Goal: Task Accomplishment & Management: Use online tool/utility

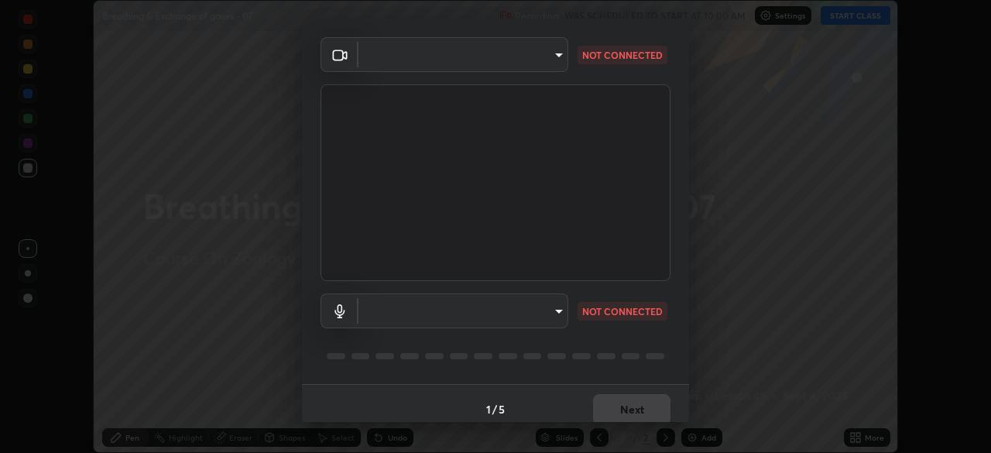
scroll to position [55, 0]
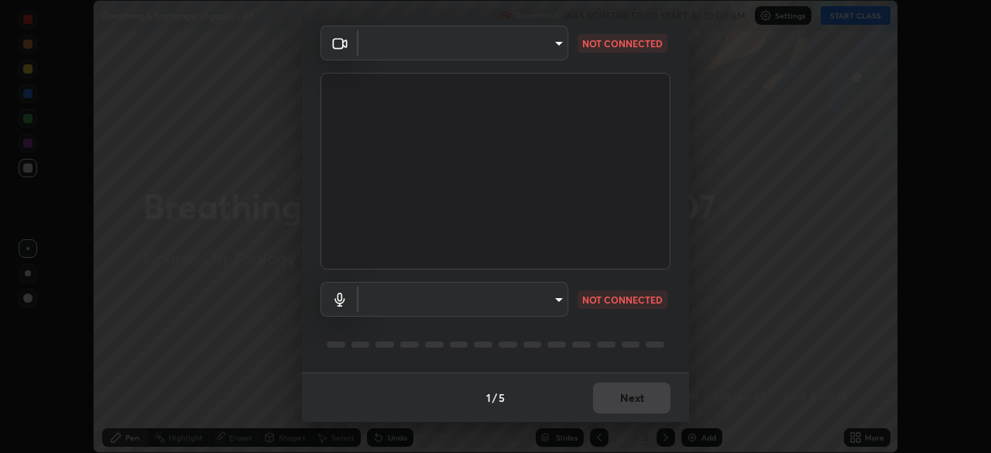
type input "8e51ced37930e971e34d94304a72bdf124377ca82fa83f25b6b4e34e328f1921"
type input "default"
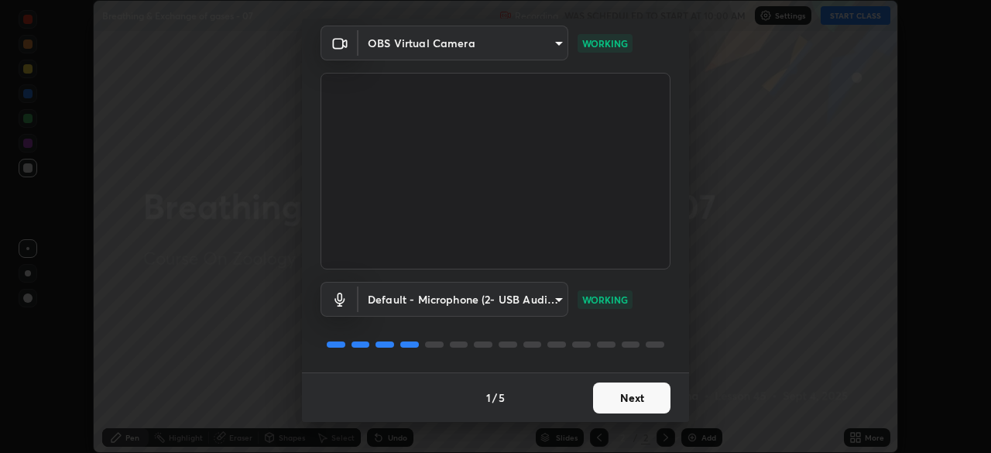
click at [620, 390] on button "Next" at bounding box center [631, 398] width 77 height 31
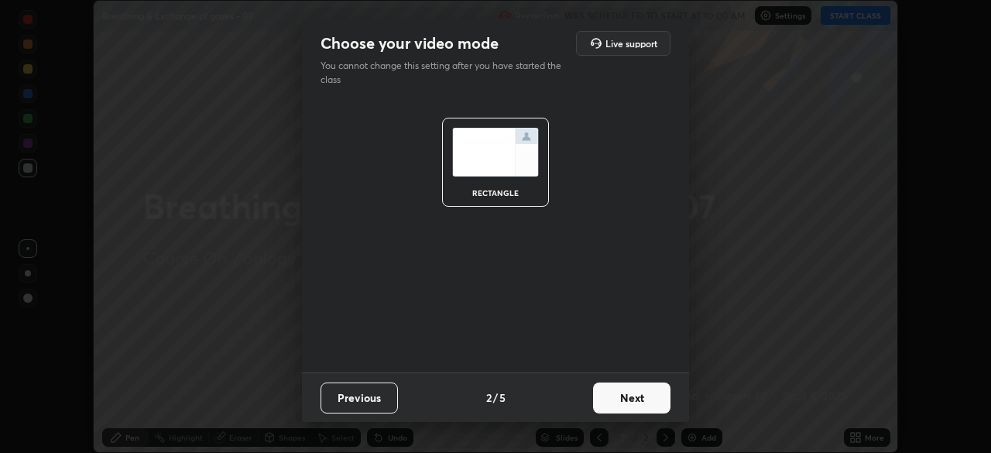
scroll to position [0, 0]
click at [622, 393] on button "Next" at bounding box center [631, 398] width 77 height 31
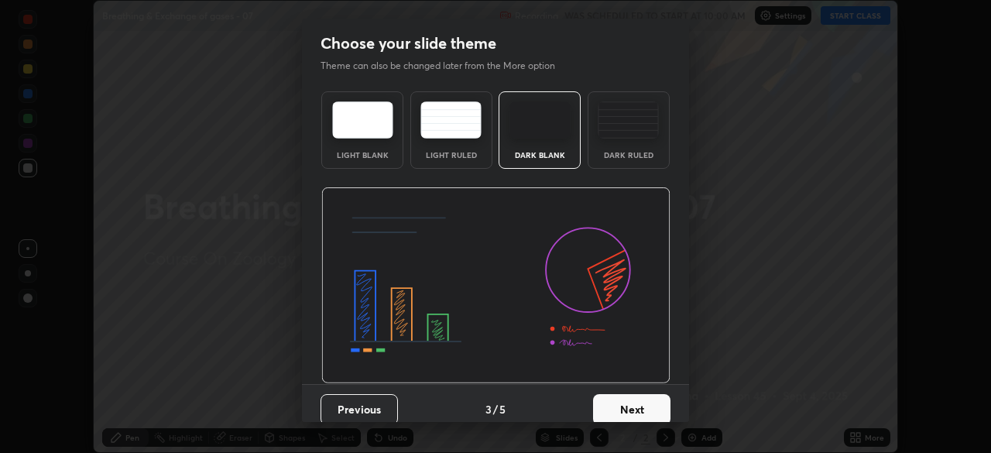
click at [629, 407] on button "Next" at bounding box center [631, 409] width 77 height 31
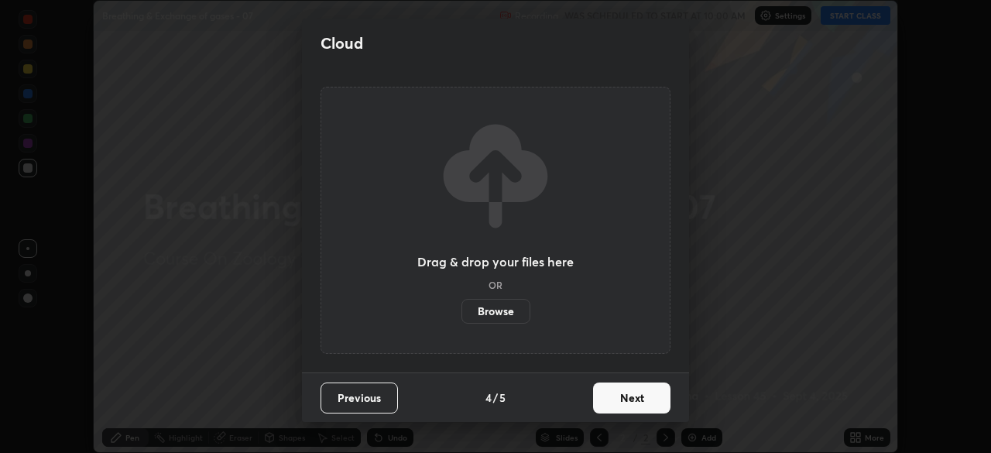
click at [511, 314] on label "Browse" at bounding box center [496, 311] width 69 height 25
click at [462, 314] on input "Browse" at bounding box center [462, 311] width 0 height 25
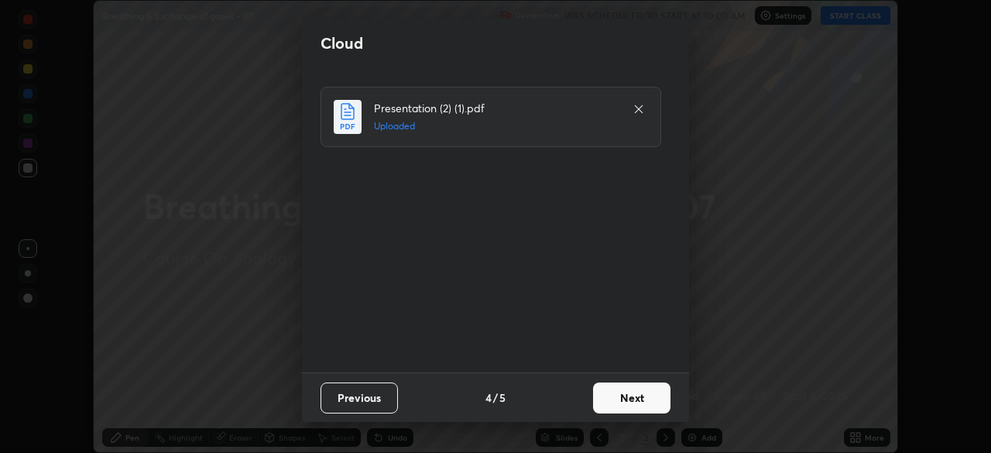
click at [628, 406] on button "Next" at bounding box center [631, 398] width 77 height 31
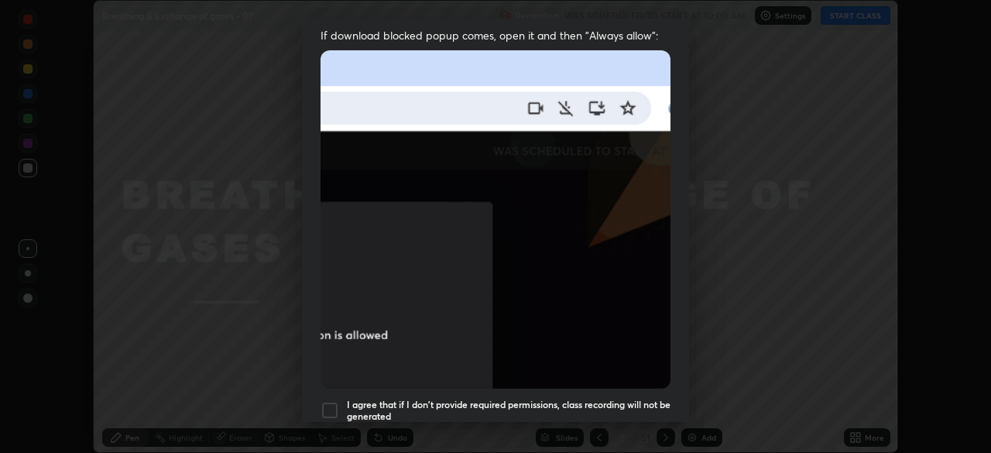
scroll to position [371, 0]
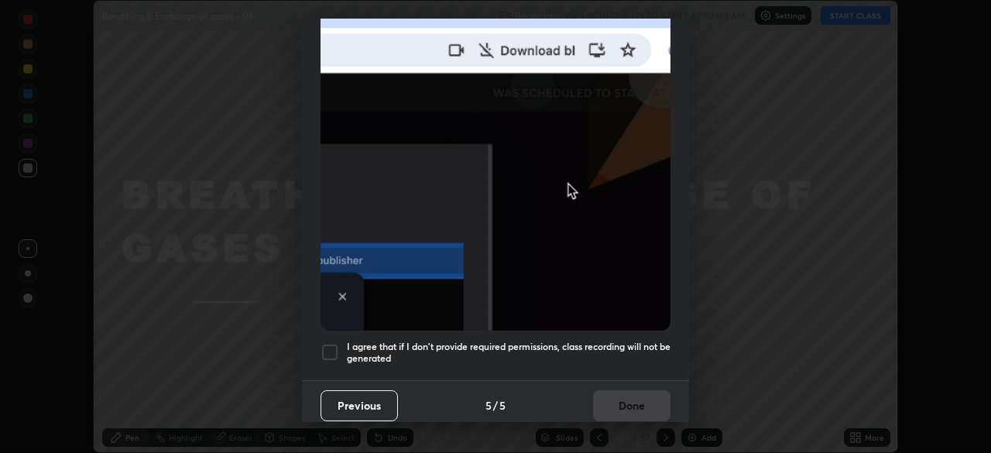
click at [328, 343] on div at bounding box center [330, 352] width 19 height 19
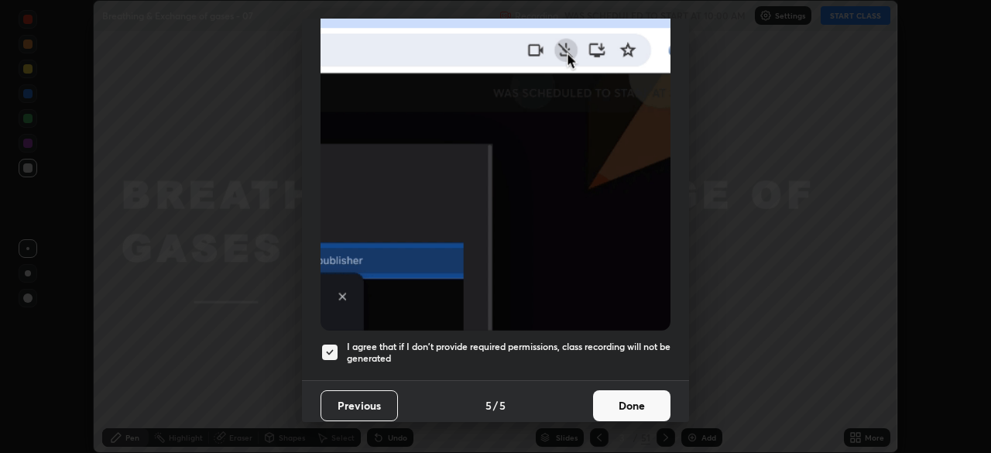
click at [597, 390] on button "Done" at bounding box center [631, 405] width 77 height 31
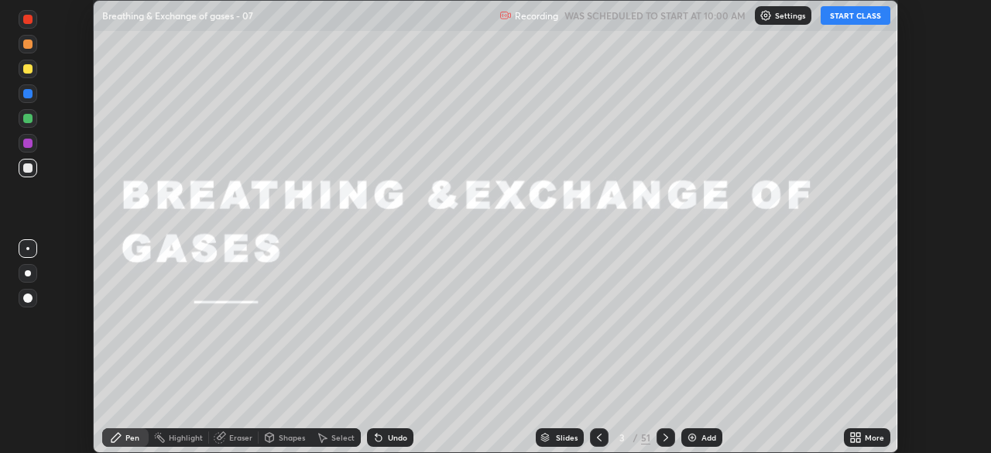
click at [848, 20] on button "START CLASS" at bounding box center [856, 15] width 70 height 19
click at [559, 434] on div "Slides" at bounding box center [567, 438] width 22 height 8
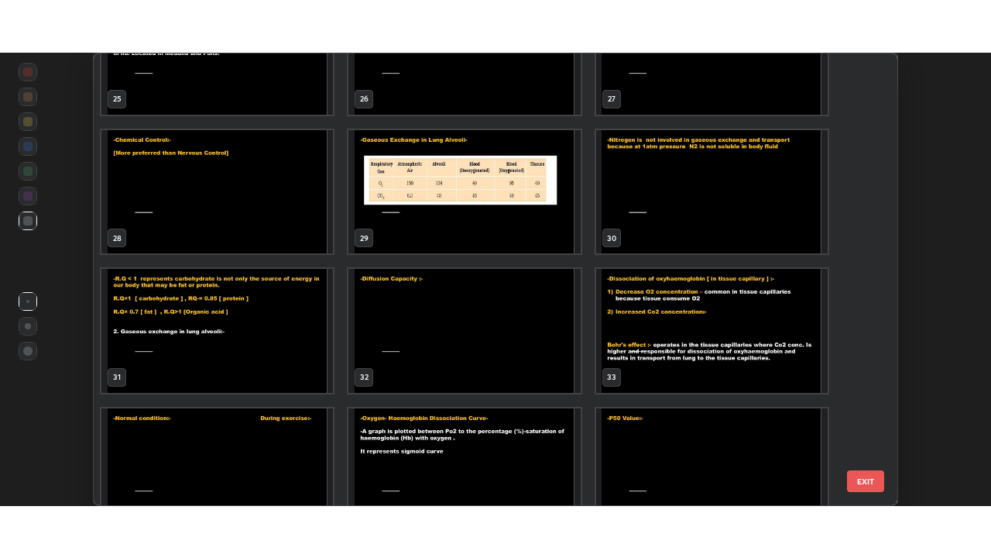
scroll to position [1190, 0]
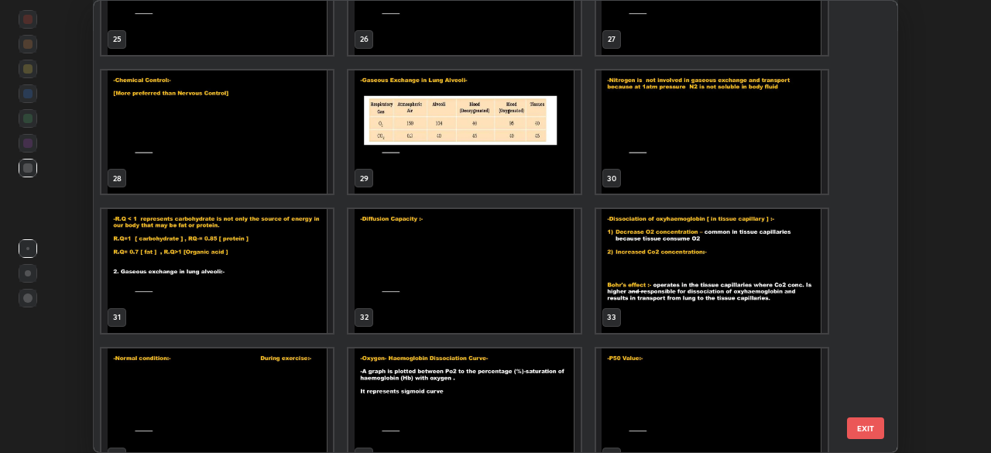
click at [523, 318] on img "grid" at bounding box center [465, 271] width 232 height 124
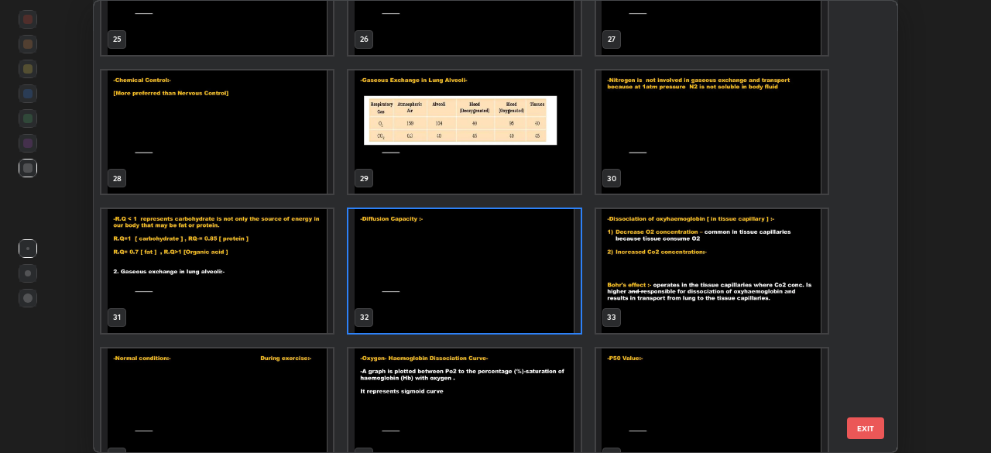
click at [521, 314] on img "grid" at bounding box center [465, 271] width 232 height 124
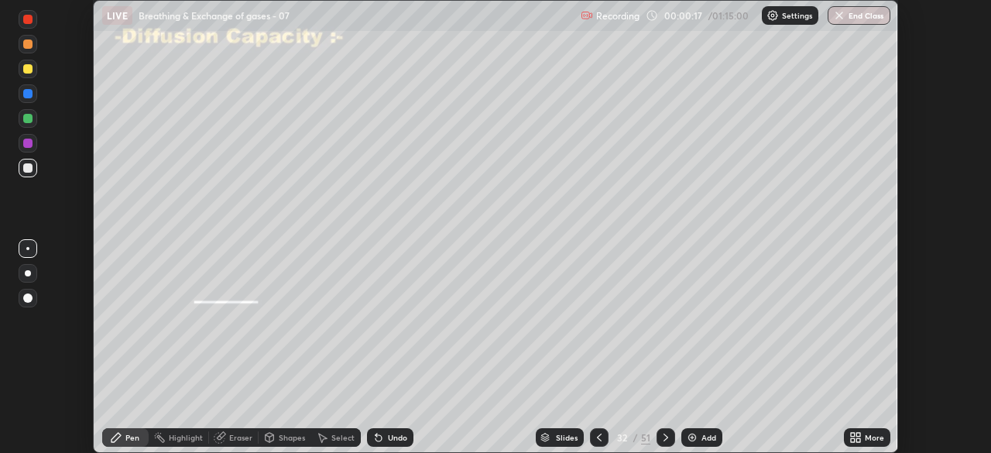
click at [598, 438] on icon at bounding box center [599, 437] width 12 height 12
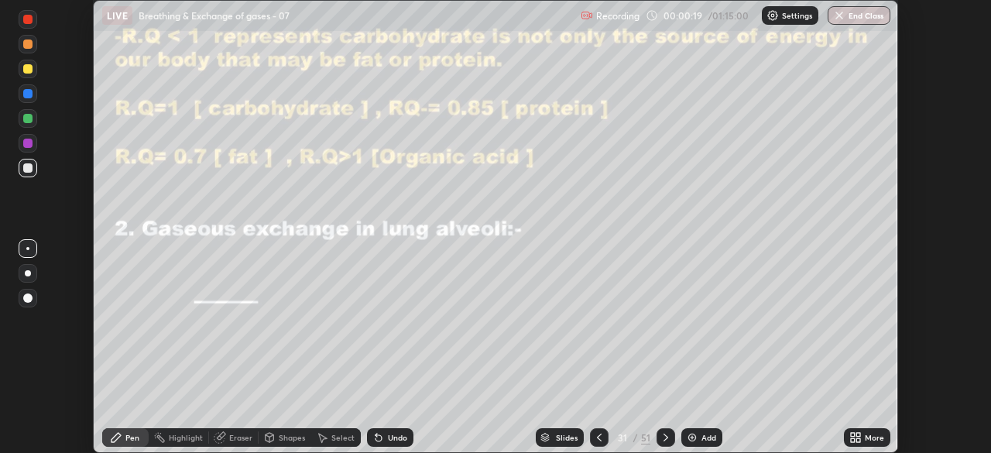
click at [690, 437] on img at bounding box center [692, 437] width 12 height 12
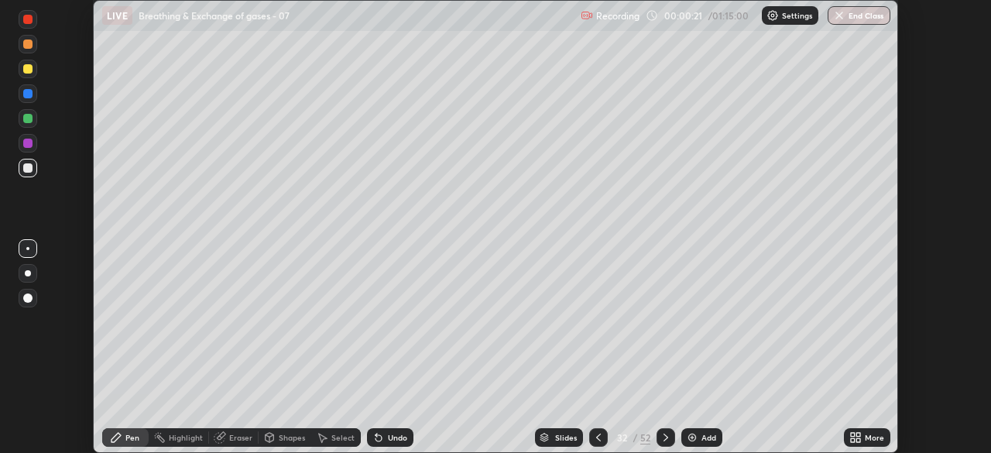
click at [858, 437] on icon at bounding box center [856, 437] width 12 height 12
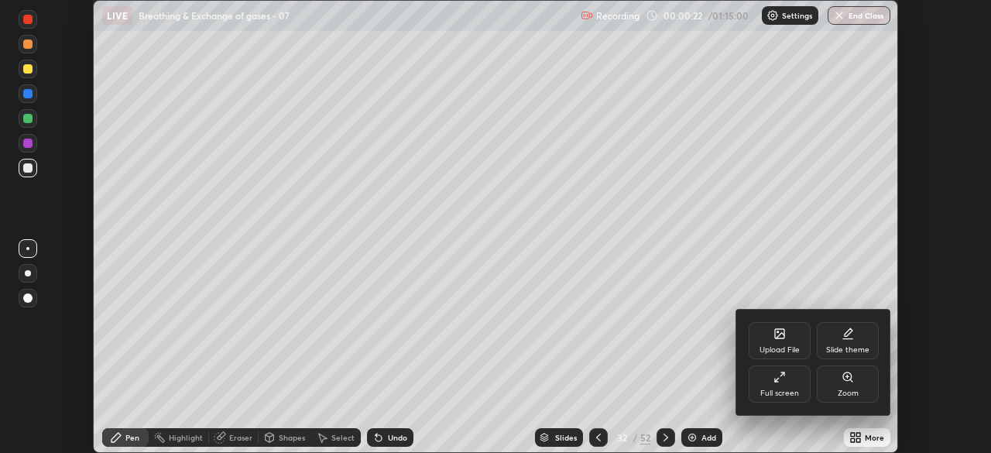
click at [782, 383] on div "Full screen" at bounding box center [780, 384] width 62 height 37
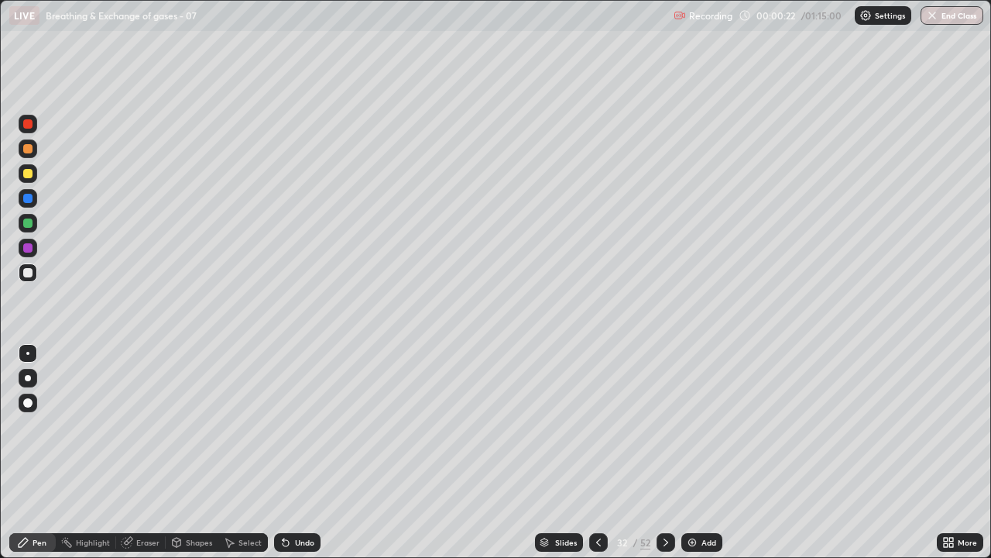
scroll to position [558, 991]
click at [26, 171] on div at bounding box center [27, 173] width 9 height 9
click at [29, 270] on div at bounding box center [27, 272] width 9 height 9
click at [194, 29] on div "LIVE Breathing & Exchange of gases - 07" at bounding box center [338, 15] width 658 height 31
click at [279, 29] on div "LIVE Breathing & Exchange of gases - 07" at bounding box center [338, 15] width 658 height 31
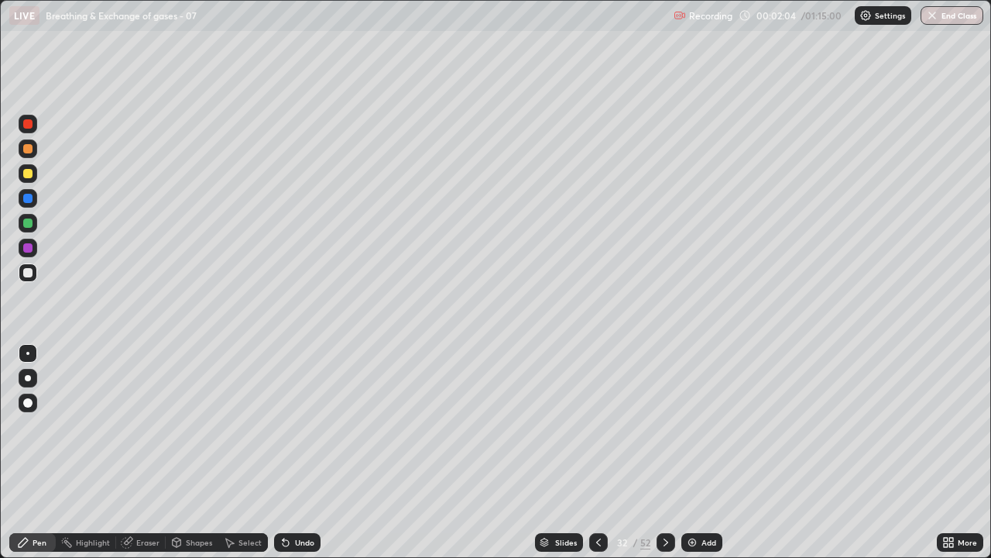
click at [23, 173] on div at bounding box center [27, 173] width 9 height 9
click at [33, 125] on div at bounding box center [28, 124] width 19 height 19
click at [32, 169] on div at bounding box center [28, 173] width 19 height 19
click at [26, 197] on div at bounding box center [27, 198] width 9 height 9
click at [27, 273] on div at bounding box center [27, 272] width 9 height 9
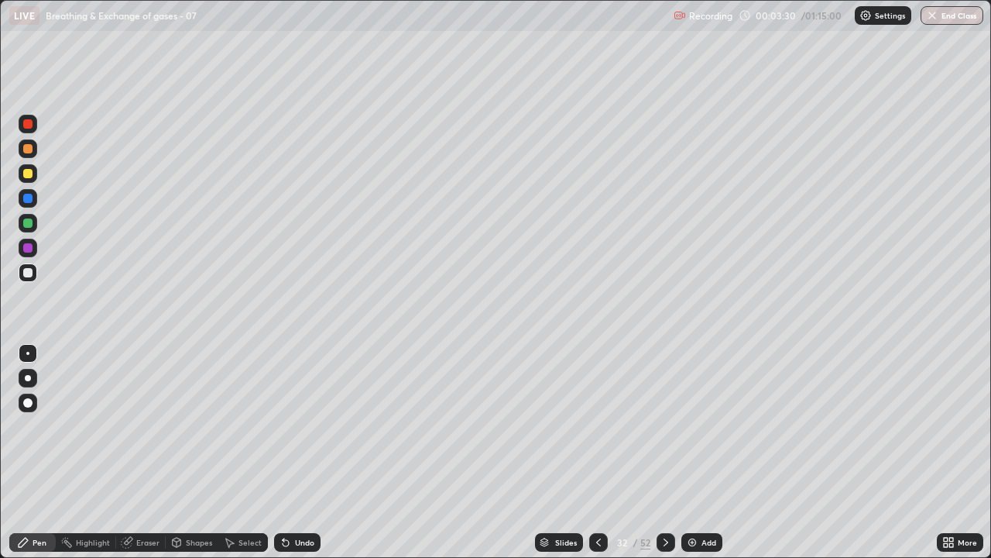
click at [28, 246] on div at bounding box center [27, 247] width 9 height 9
click at [295, 452] on div "Undo" at bounding box center [304, 542] width 19 height 8
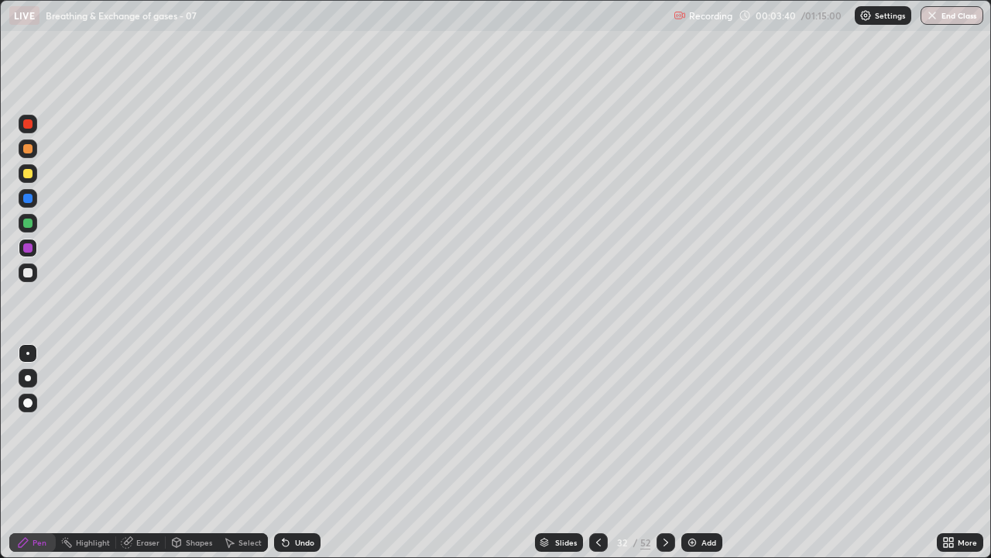
click at [288, 452] on icon at bounding box center [286, 542] width 12 height 12
click at [291, 452] on div "Undo" at bounding box center [297, 542] width 46 height 19
click at [28, 271] on div at bounding box center [27, 272] width 9 height 9
click at [25, 148] on div at bounding box center [27, 148] width 9 height 9
click at [300, 452] on div "Undo" at bounding box center [304, 542] width 19 height 8
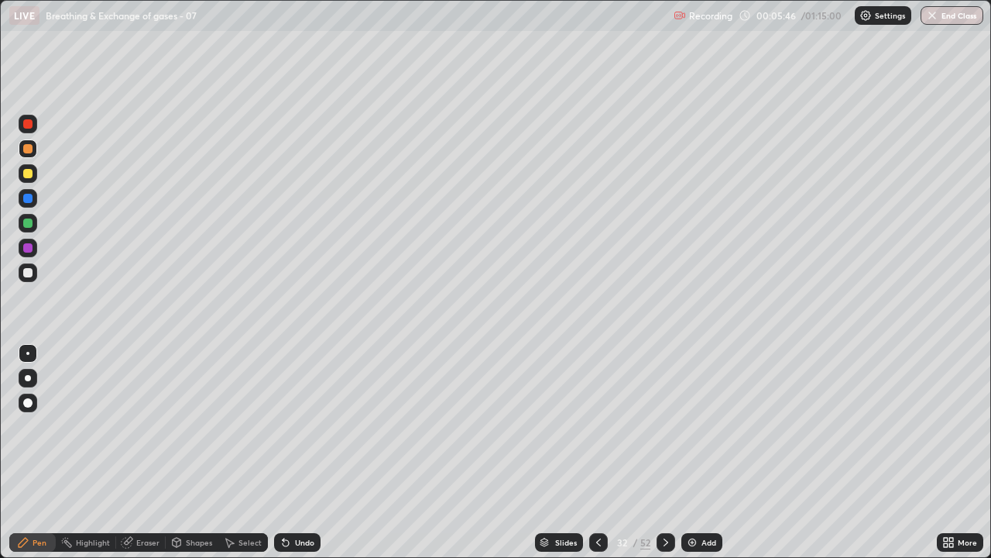
click at [295, 452] on div "Undo" at bounding box center [304, 542] width 19 height 8
click at [29, 269] on div at bounding box center [27, 272] width 9 height 9
click at [300, 452] on div "Undo" at bounding box center [304, 542] width 19 height 8
click at [300, 452] on div "Undo" at bounding box center [297, 542] width 46 height 19
click at [301, 452] on div "Undo" at bounding box center [304, 542] width 19 height 8
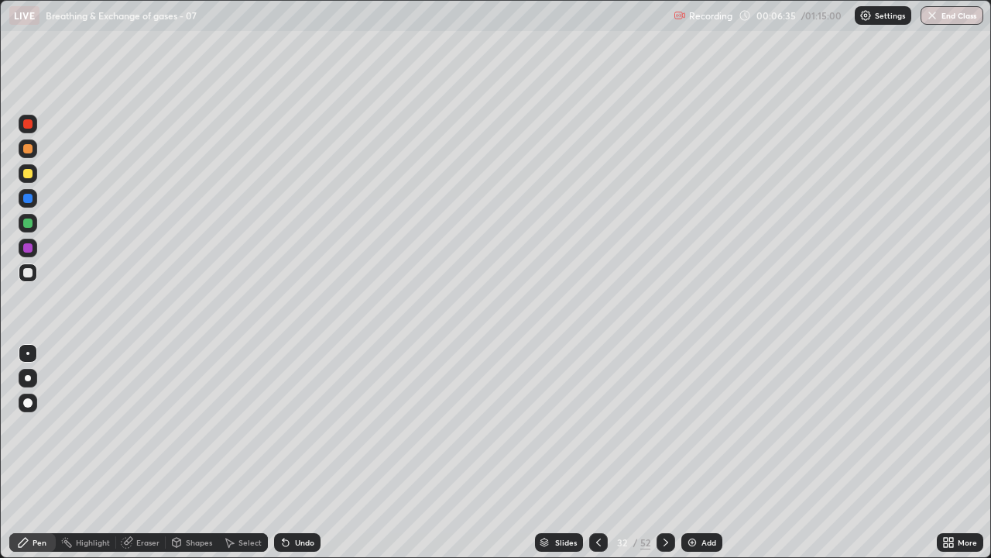
click at [298, 452] on div "Undo" at bounding box center [304, 542] width 19 height 8
click at [295, 452] on div "Undo" at bounding box center [304, 542] width 19 height 8
click at [35, 222] on div at bounding box center [28, 223] width 19 height 19
click at [28, 272] on div at bounding box center [27, 272] width 9 height 9
click at [295, 452] on div "Undo" at bounding box center [304, 542] width 19 height 8
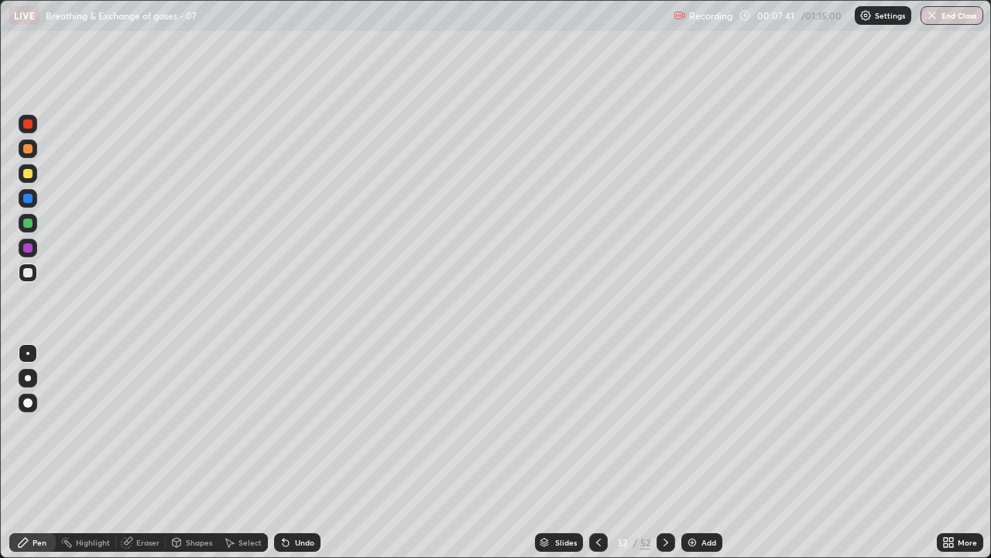
click at [141, 452] on div "Eraser" at bounding box center [147, 542] width 23 height 8
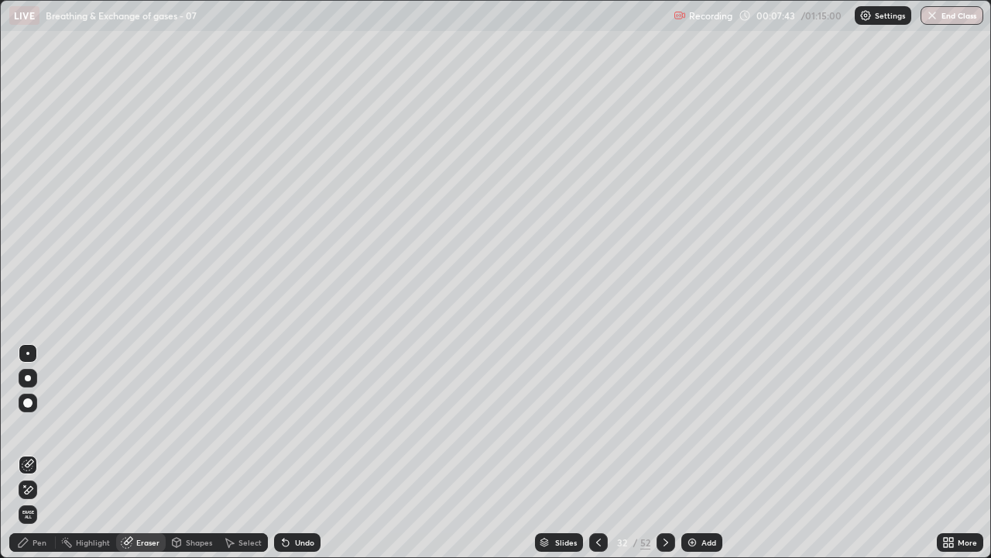
click at [40, 452] on div "Pen" at bounding box center [32, 542] width 46 height 19
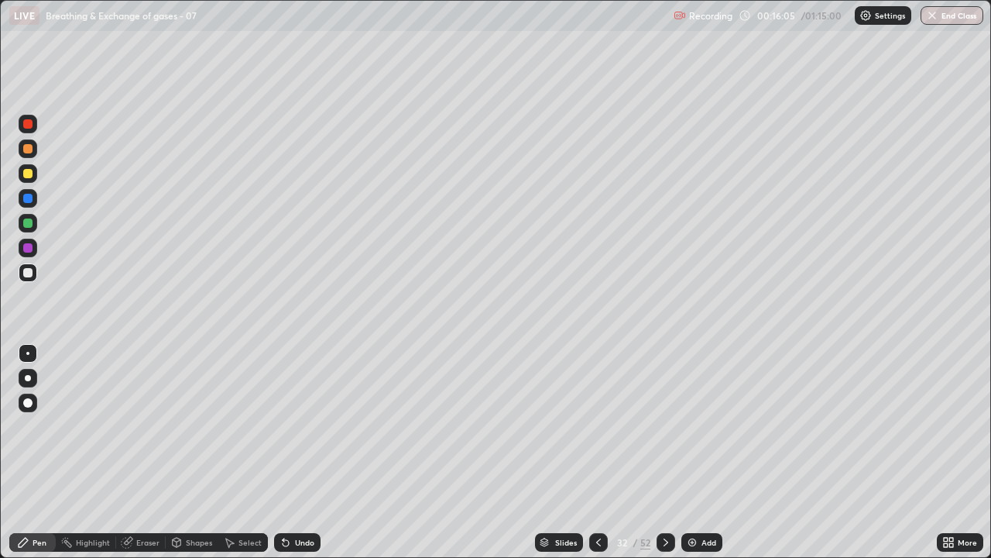
click at [306, 452] on div "Undo" at bounding box center [297, 542] width 46 height 19
click at [664, 452] on icon at bounding box center [666, 542] width 12 height 12
click at [29, 174] on div at bounding box center [27, 173] width 9 height 9
click at [188, 452] on div "Shapes" at bounding box center [199, 542] width 26 height 8
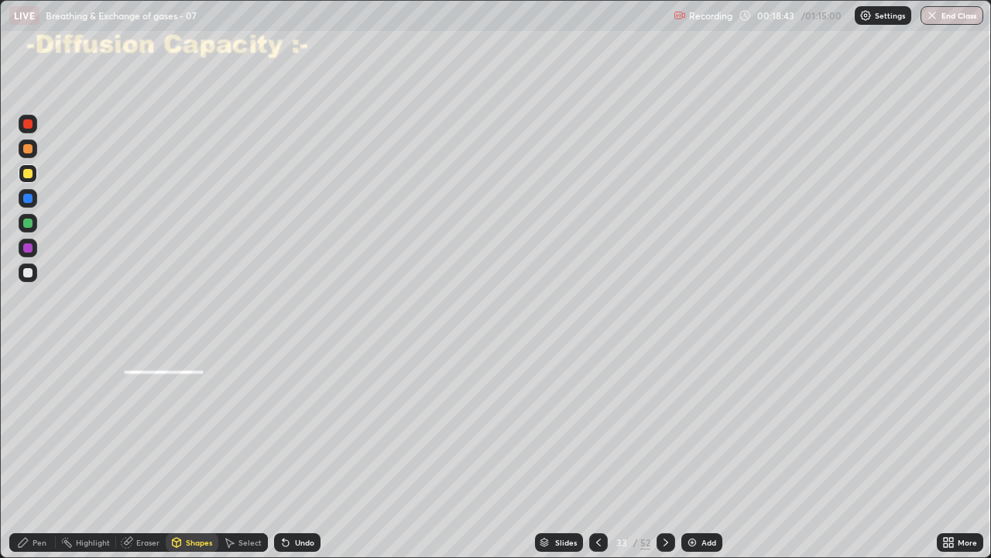
click at [138, 452] on div "Eraser" at bounding box center [147, 542] width 23 height 8
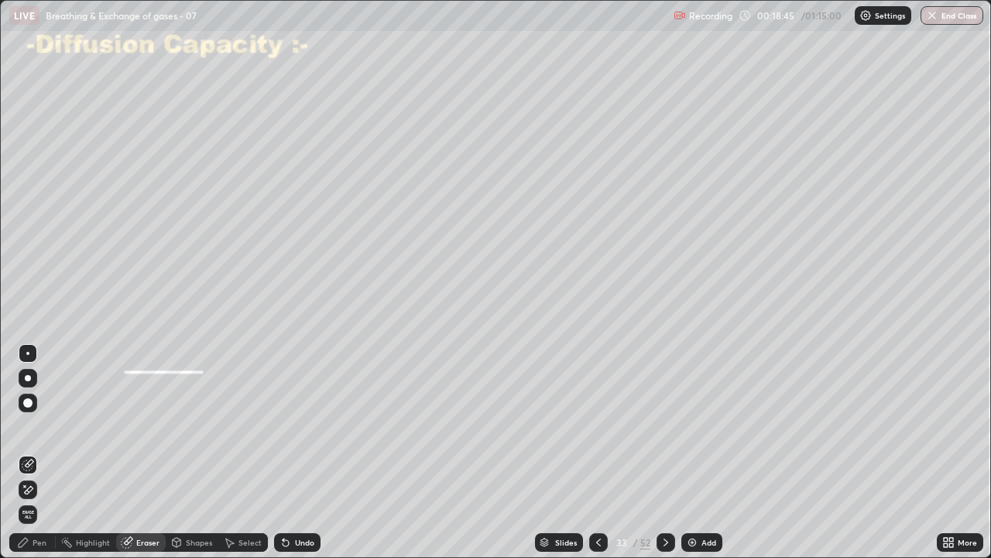
click at [27, 452] on div "Pen" at bounding box center [32, 542] width 46 height 19
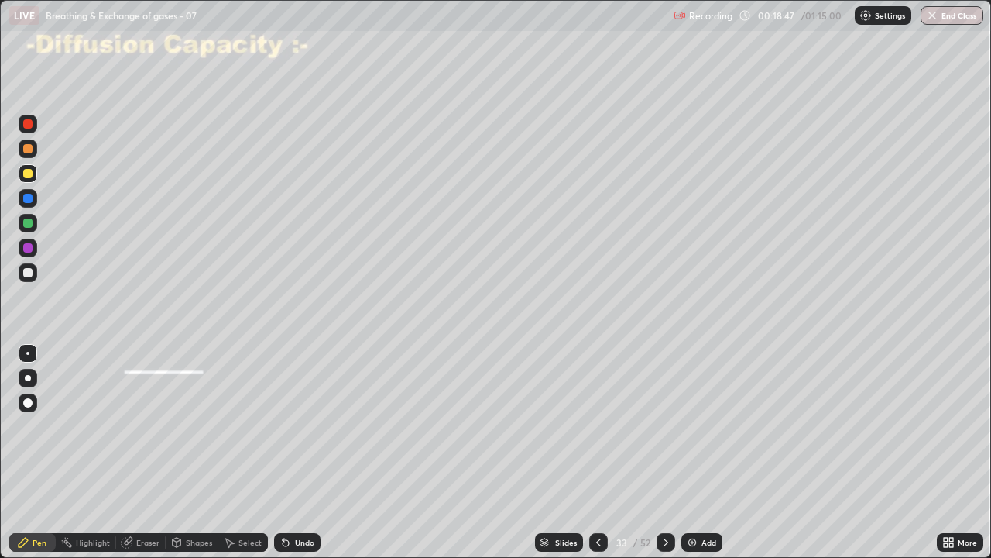
click at [131, 452] on icon at bounding box center [127, 542] width 12 height 12
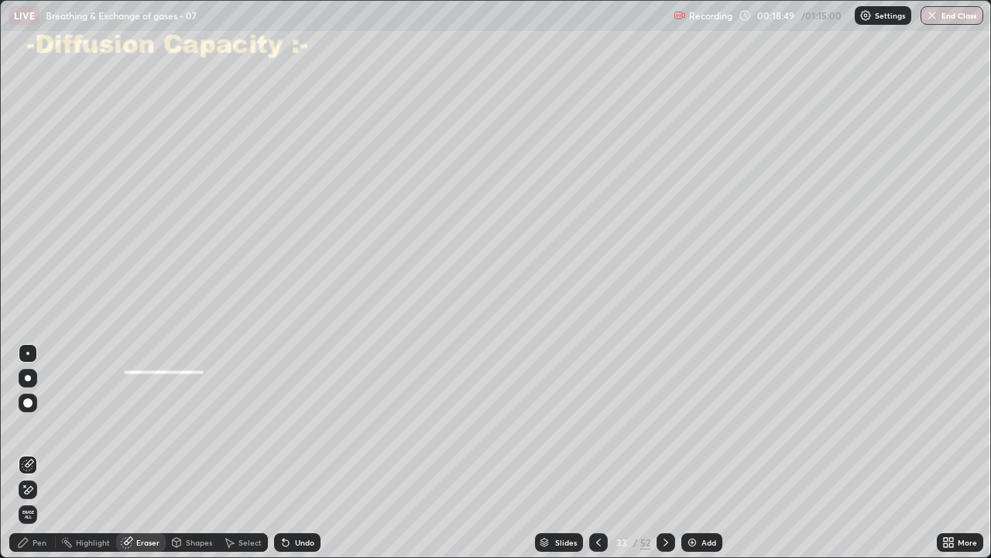
click at [29, 452] on icon at bounding box center [23, 542] width 12 height 12
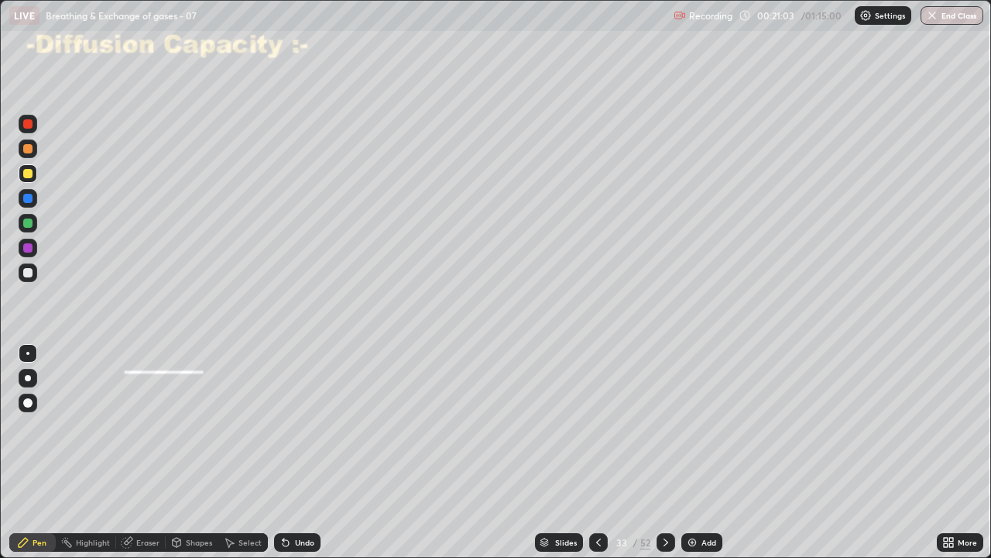
click at [28, 195] on div at bounding box center [27, 198] width 9 height 9
click at [29, 268] on div at bounding box center [27, 272] width 9 height 9
click at [29, 273] on div at bounding box center [27, 272] width 9 height 9
click at [666, 452] on icon at bounding box center [666, 542] width 12 height 12
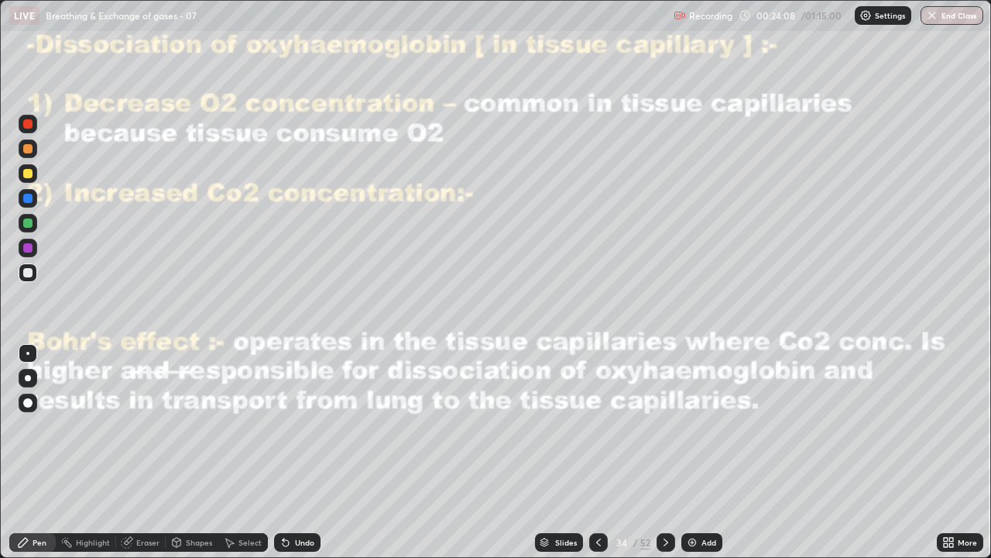
click at [26, 273] on div at bounding box center [27, 272] width 9 height 9
click at [28, 174] on div at bounding box center [27, 173] width 9 height 9
click at [26, 269] on div at bounding box center [27, 272] width 9 height 9
click at [26, 270] on div at bounding box center [27, 272] width 9 height 9
click at [23, 243] on div at bounding box center [28, 248] width 19 height 19
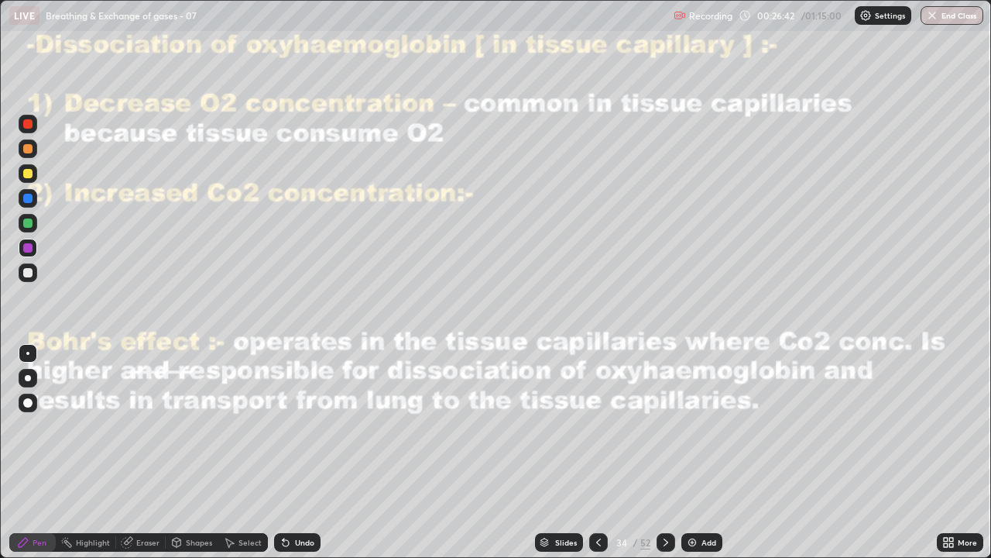
click at [29, 273] on div at bounding box center [27, 272] width 9 height 9
click at [304, 452] on div "Undo" at bounding box center [304, 542] width 19 height 8
click at [307, 452] on div "Undo" at bounding box center [304, 542] width 19 height 8
click at [311, 452] on div "Undo" at bounding box center [297, 542] width 46 height 19
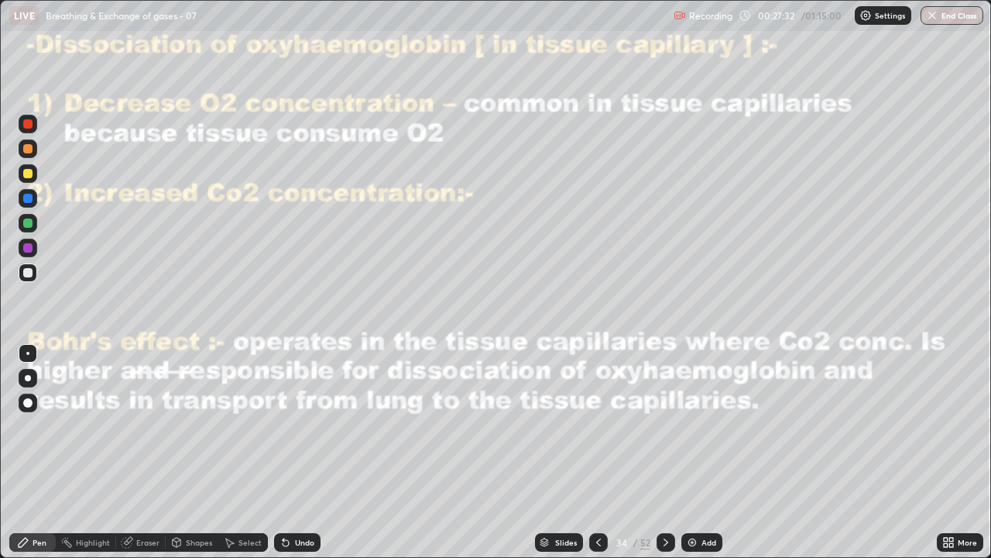
click at [310, 452] on div "Undo" at bounding box center [297, 542] width 46 height 19
click at [311, 452] on div "Undo" at bounding box center [297, 542] width 46 height 19
click at [28, 246] on div at bounding box center [27, 247] width 9 height 9
click at [288, 452] on icon at bounding box center [286, 542] width 12 height 12
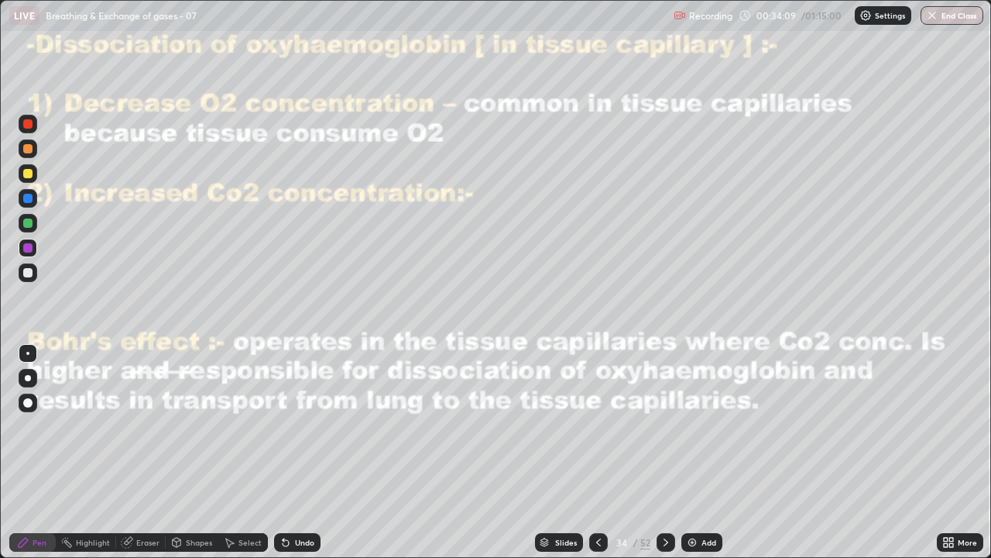
click at [283, 452] on div "Undo" at bounding box center [297, 542] width 46 height 19
click at [281, 452] on icon at bounding box center [286, 542] width 12 height 12
click at [280, 452] on div "Undo" at bounding box center [297, 542] width 46 height 19
click at [664, 452] on icon at bounding box center [666, 542] width 12 height 12
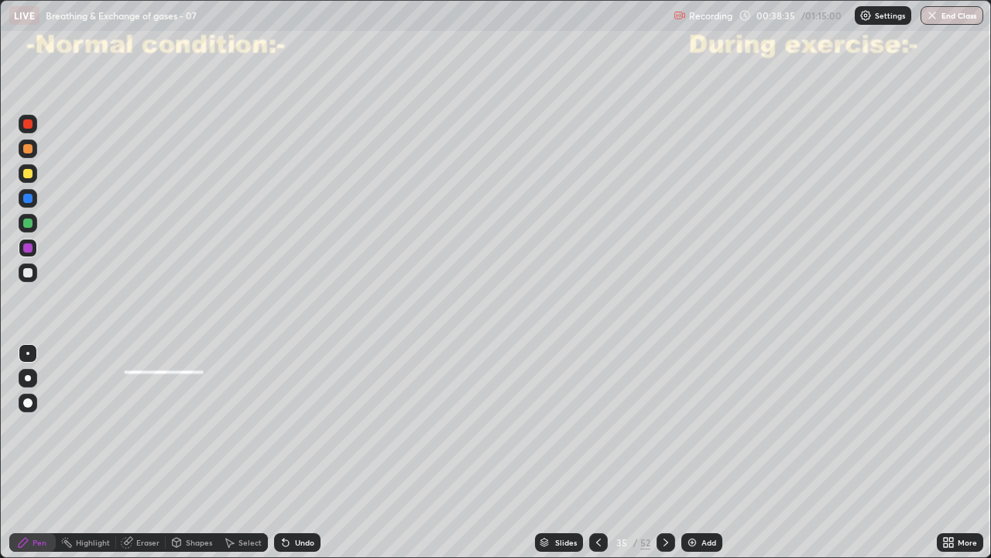
click at [30, 172] on div at bounding box center [27, 173] width 9 height 9
click at [29, 270] on div at bounding box center [27, 272] width 9 height 9
click at [310, 452] on div "Undo" at bounding box center [297, 542] width 46 height 19
click at [26, 145] on div at bounding box center [27, 148] width 9 height 9
click at [29, 120] on div at bounding box center [27, 123] width 9 height 9
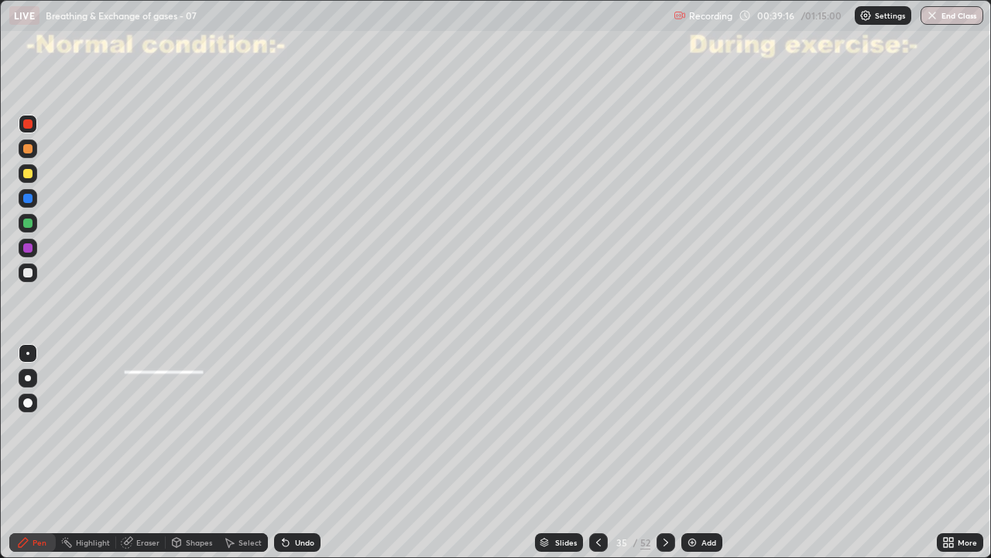
click at [29, 171] on div at bounding box center [27, 173] width 9 height 9
click at [28, 122] on div at bounding box center [27, 123] width 9 height 9
click at [32, 177] on div at bounding box center [27, 173] width 9 height 9
click at [599, 452] on icon at bounding box center [598, 542] width 12 height 12
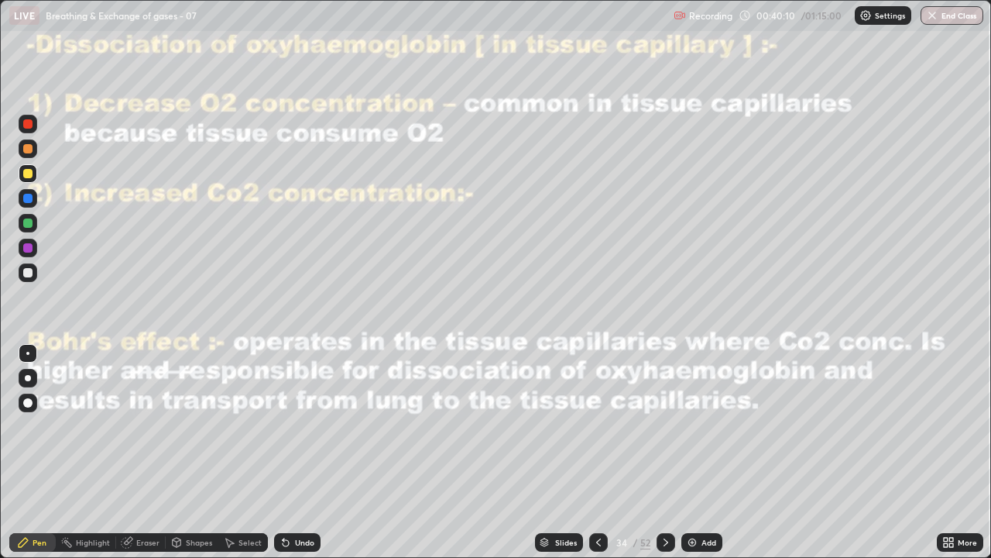
click at [699, 452] on div "Add" at bounding box center [702, 542] width 41 height 19
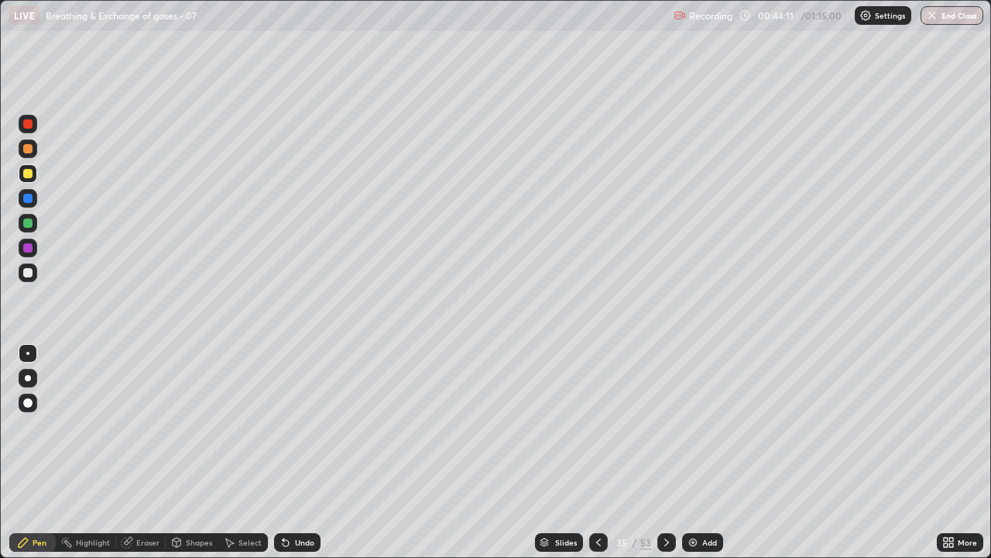
click at [30, 221] on div at bounding box center [27, 222] width 9 height 9
click at [24, 166] on div at bounding box center [28, 173] width 19 height 19
click at [29, 223] on div at bounding box center [27, 222] width 9 height 9
click at [23, 273] on div at bounding box center [27, 272] width 9 height 9
click at [26, 175] on div at bounding box center [27, 173] width 9 height 9
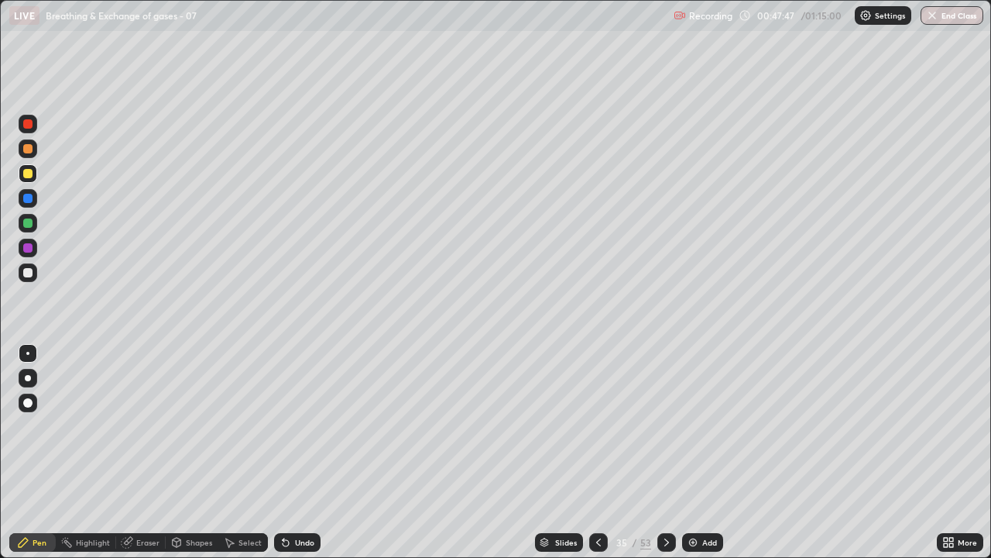
click at [283, 452] on icon at bounding box center [284, 539] width 2 height 2
click at [292, 452] on div "Undo" at bounding box center [297, 542] width 46 height 19
click at [290, 452] on div "Undo" at bounding box center [297, 542] width 46 height 19
click at [291, 452] on div "Undo" at bounding box center [297, 542] width 46 height 19
click at [146, 452] on div "Eraser" at bounding box center [141, 542] width 50 height 19
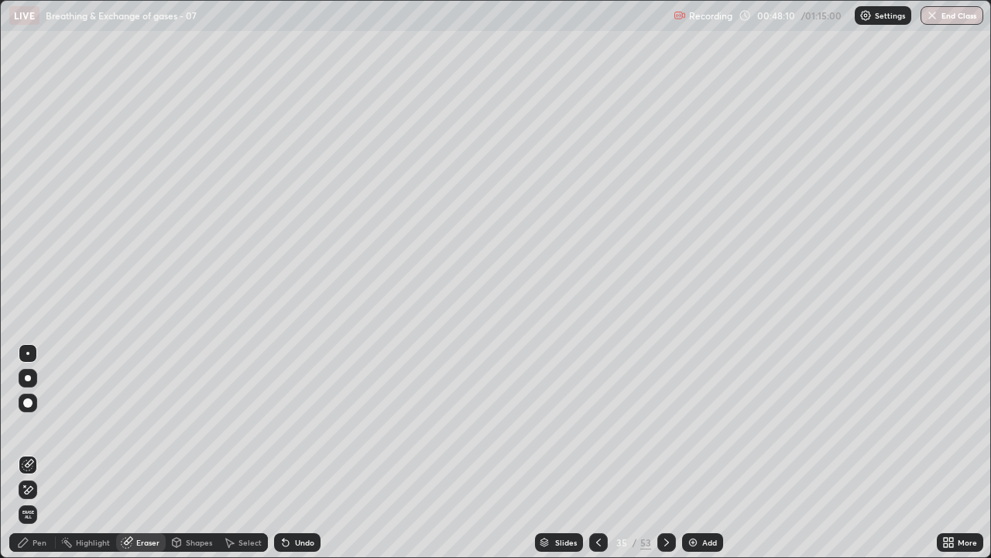
click at [29, 452] on icon at bounding box center [23, 542] width 12 height 12
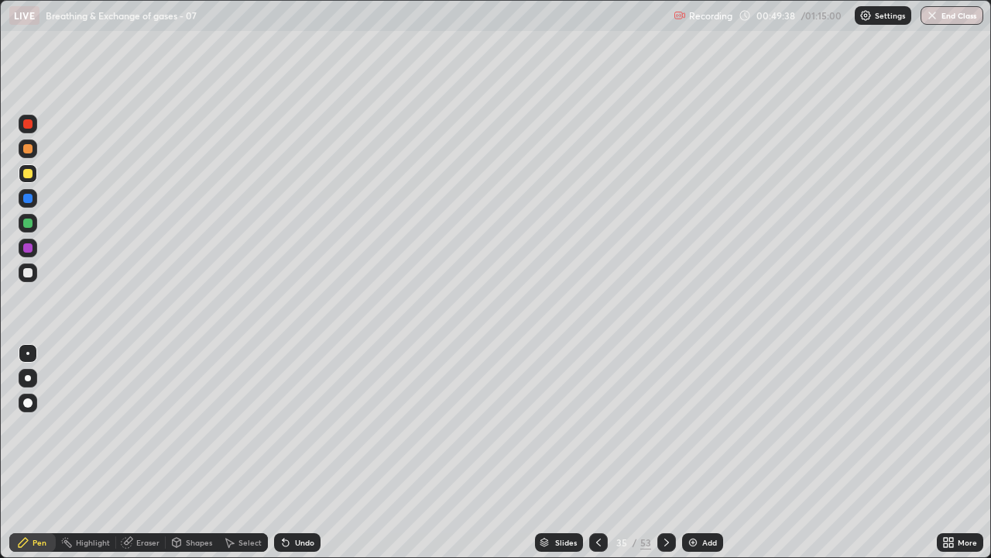
click at [666, 452] on icon at bounding box center [667, 542] width 12 height 12
click at [29, 153] on div at bounding box center [27, 148] width 9 height 9
click at [26, 222] on div at bounding box center [27, 222] width 9 height 9
click at [297, 452] on div "Undo" at bounding box center [297, 542] width 46 height 19
click at [292, 452] on div "Undo" at bounding box center [297, 542] width 46 height 19
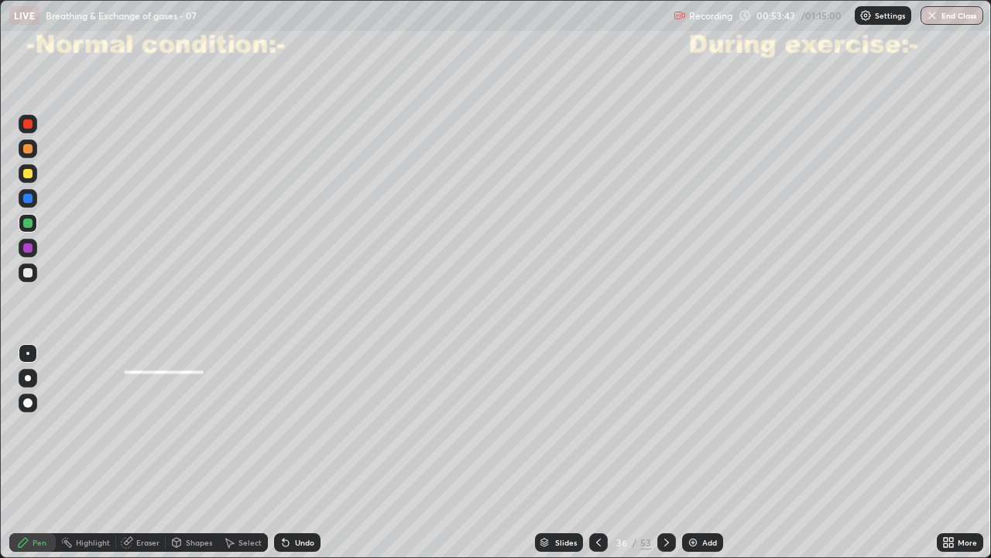
click at [285, 452] on icon at bounding box center [286, 543] width 6 height 6
click at [280, 452] on icon at bounding box center [286, 542] width 12 height 12
click at [283, 452] on icon at bounding box center [286, 543] width 6 height 6
click at [275, 452] on div "Undo" at bounding box center [297, 542] width 46 height 19
click at [263, 452] on div "Select" at bounding box center [243, 542] width 50 height 19
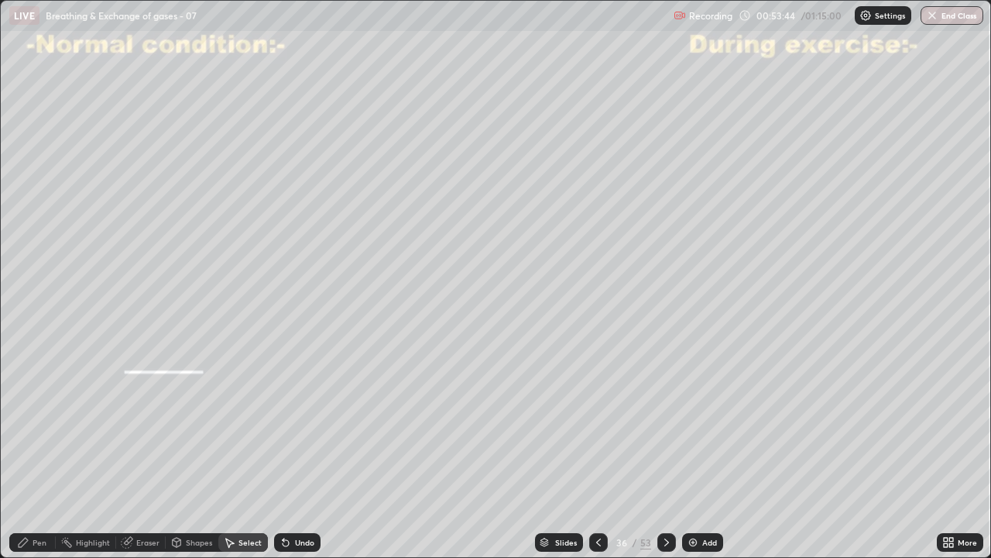
click at [266, 452] on div "Select" at bounding box center [243, 542] width 50 height 19
click at [263, 452] on div "Select" at bounding box center [243, 542] width 50 height 19
click at [261, 452] on div "Select" at bounding box center [243, 542] width 50 height 19
click at [274, 452] on div "Undo" at bounding box center [297, 542] width 46 height 19
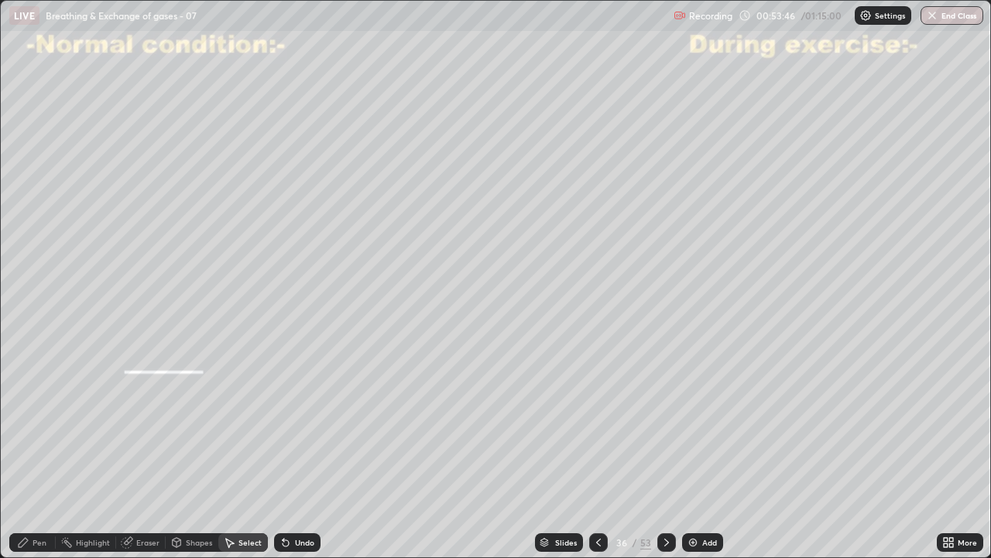
click at [296, 452] on div "Undo" at bounding box center [297, 542] width 46 height 19
click at [295, 452] on div "Undo" at bounding box center [304, 542] width 19 height 8
click at [292, 452] on div "Undo" at bounding box center [297, 542] width 46 height 19
click at [32, 452] on div "Pen" at bounding box center [32, 542] width 46 height 19
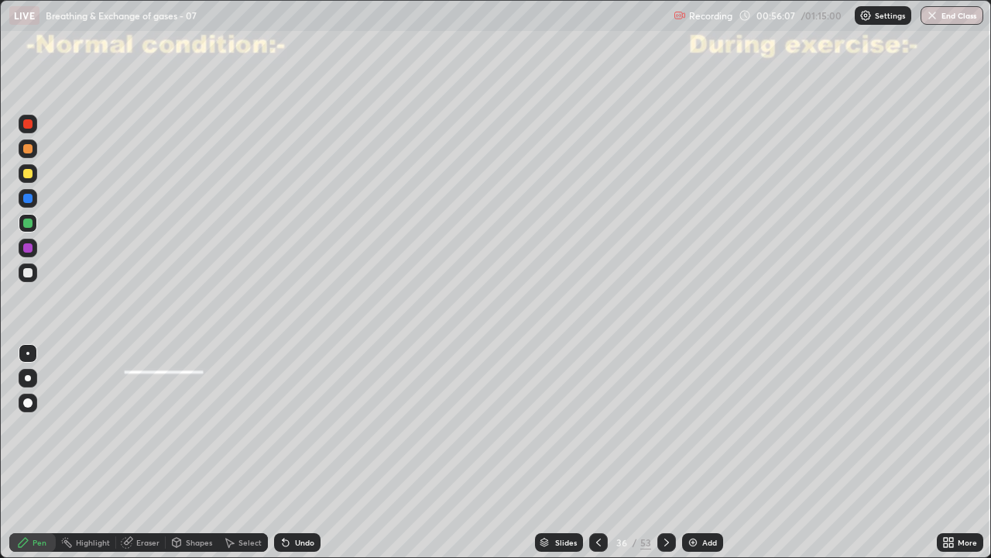
click at [543, 452] on icon at bounding box center [545, 545] width 8 height 2
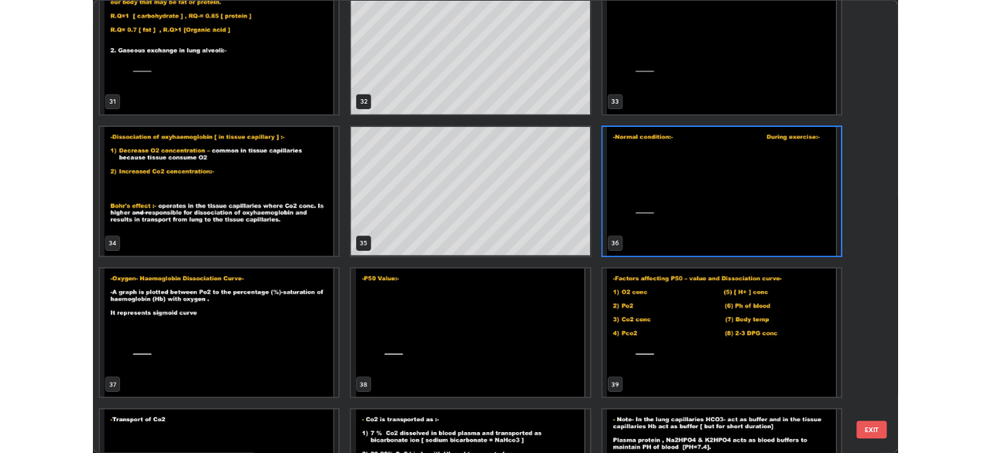
scroll to position [1793, 0]
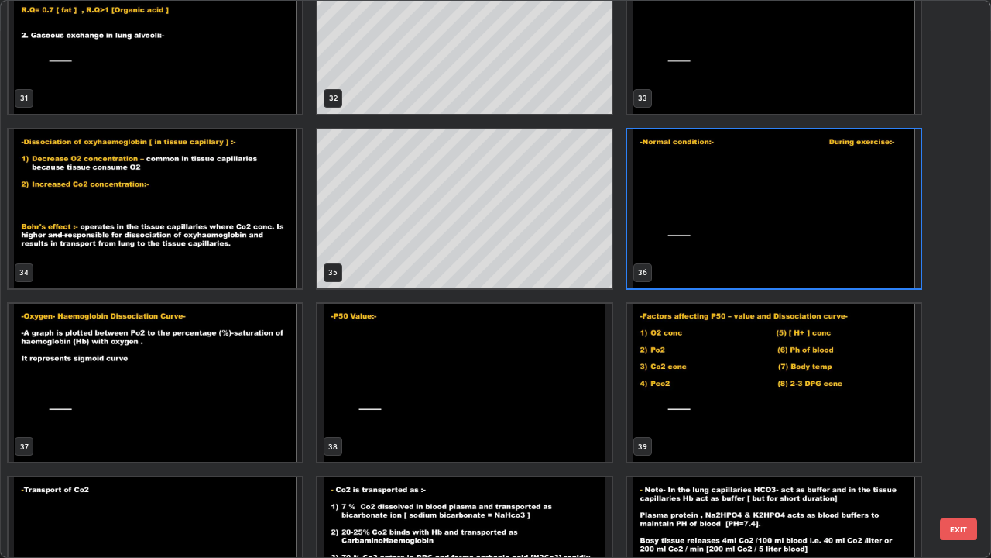
click at [249, 380] on img "grid" at bounding box center [156, 383] width 294 height 159
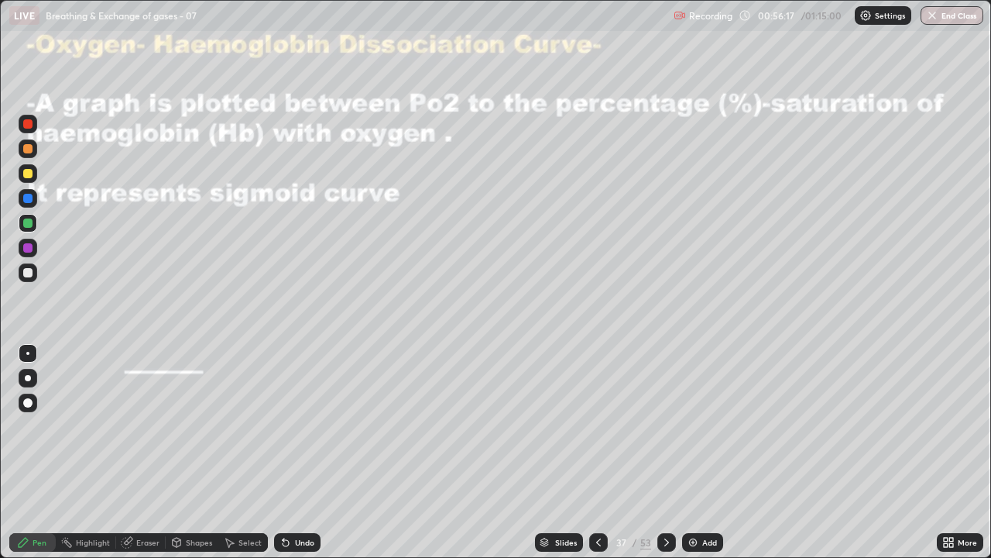
click at [28, 171] on div at bounding box center [27, 173] width 9 height 9
click at [29, 172] on div at bounding box center [27, 173] width 9 height 9
click at [31, 270] on div at bounding box center [27, 272] width 9 height 9
click at [177, 452] on icon at bounding box center [177, 541] width 9 height 9
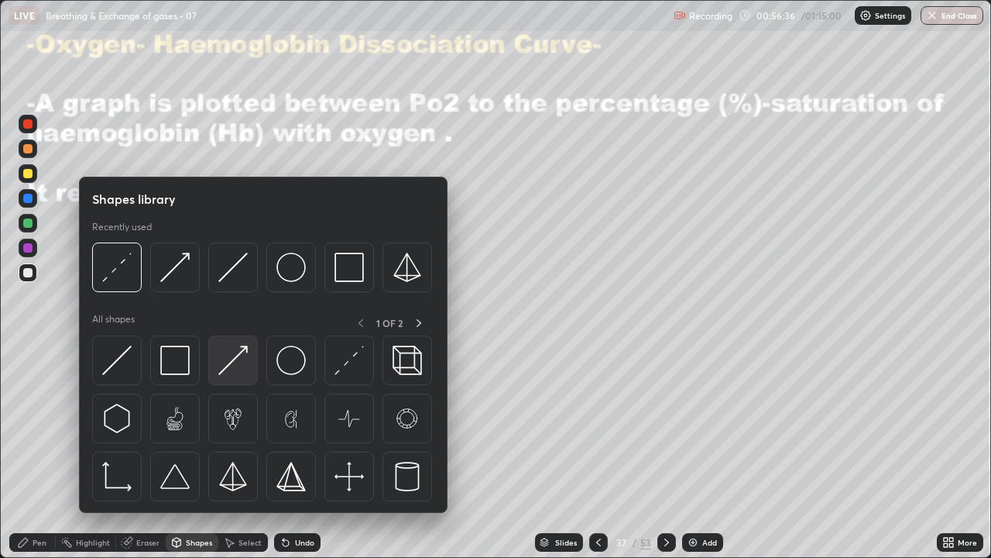
click at [230, 362] on img at bounding box center [232, 359] width 29 height 29
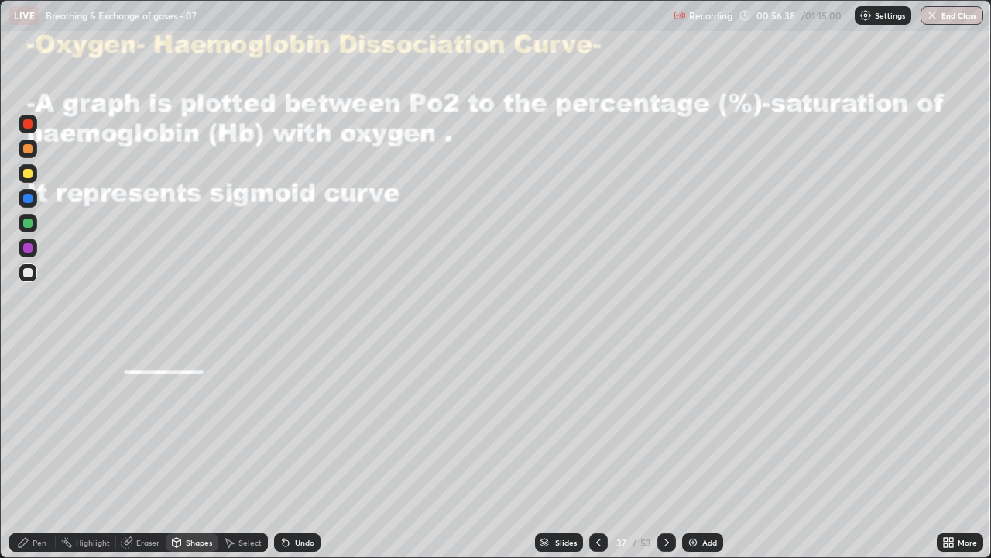
click at [297, 452] on div "Undo" at bounding box center [304, 542] width 19 height 8
click at [287, 452] on div "Undo" at bounding box center [297, 542] width 46 height 19
click at [33, 452] on div "Pen" at bounding box center [40, 542] width 14 height 8
click at [27, 269] on div at bounding box center [27, 272] width 9 height 9
click at [28, 246] on div at bounding box center [27, 247] width 9 height 9
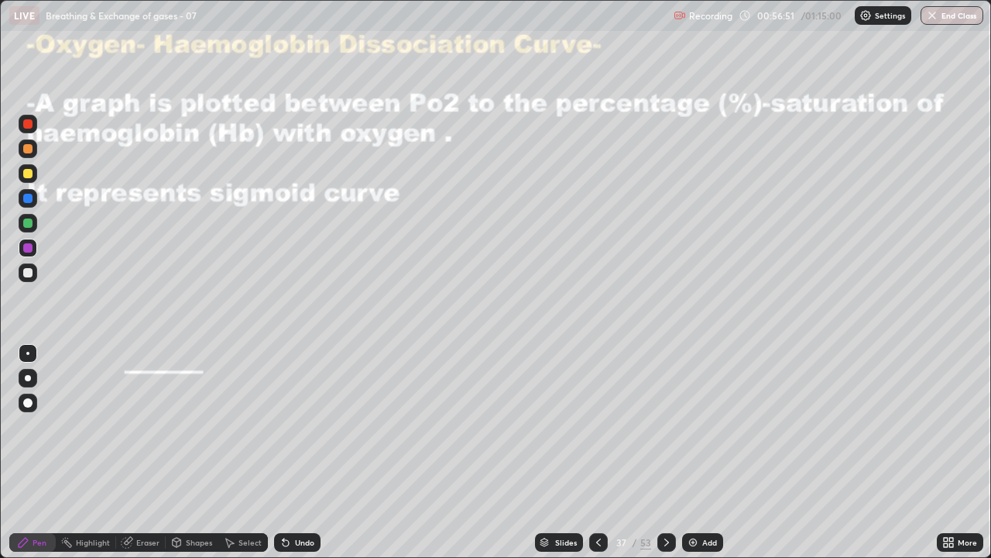
click at [30, 247] on div at bounding box center [27, 247] width 9 height 9
click at [30, 269] on div at bounding box center [27, 272] width 9 height 9
click at [295, 452] on div "Undo" at bounding box center [297, 542] width 46 height 19
click at [297, 452] on div "Undo" at bounding box center [304, 542] width 19 height 8
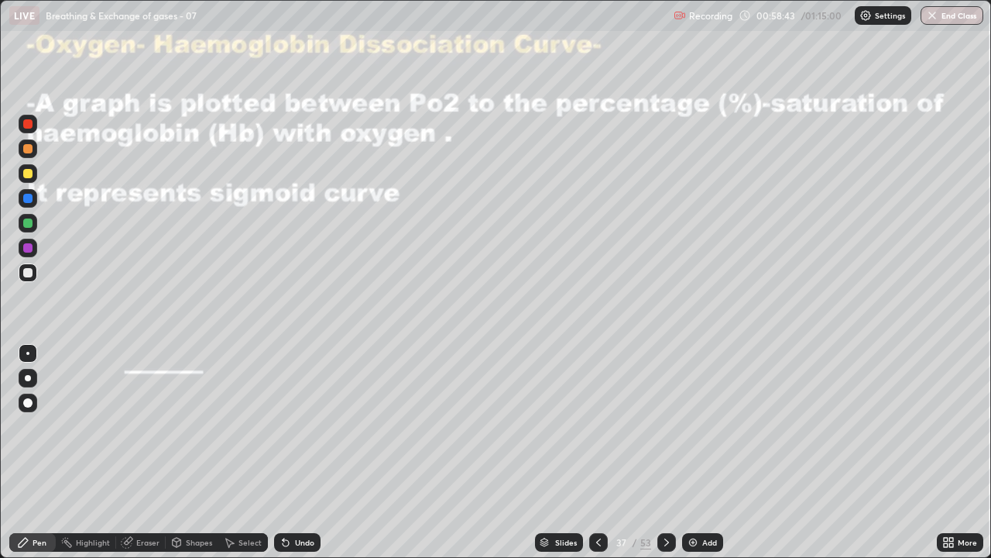
click at [30, 173] on div at bounding box center [27, 173] width 9 height 9
click at [295, 452] on div "Undo" at bounding box center [304, 542] width 19 height 8
click at [305, 452] on div "Undo" at bounding box center [297, 542] width 46 height 19
click at [298, 452] on div "Undo" at bounding box center [297, 542] width 46 height 19
click at [177, 452] on icon at bounding box center [177, 543] width 0 height 5
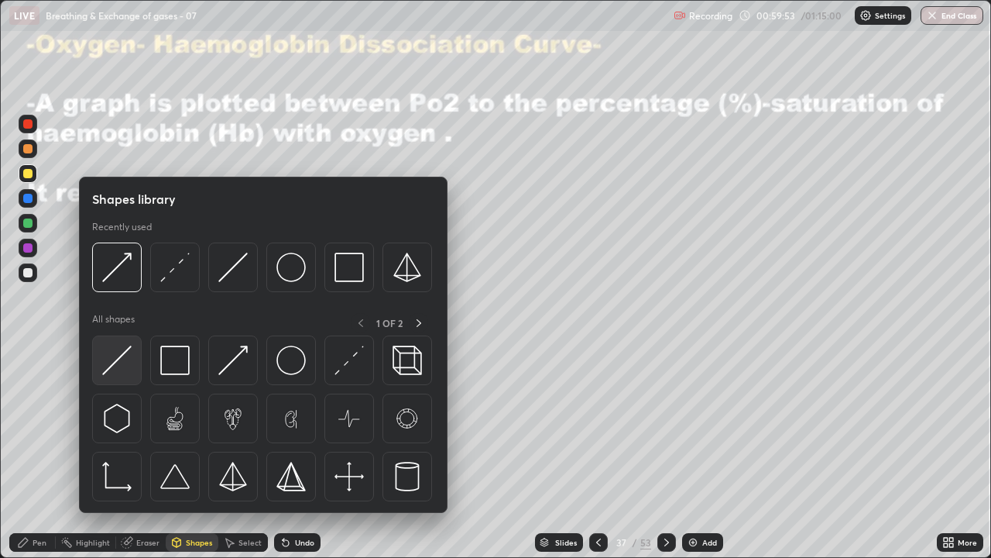
click at [116, 369] on img at bounding box center [116, 359] width 29 height 29
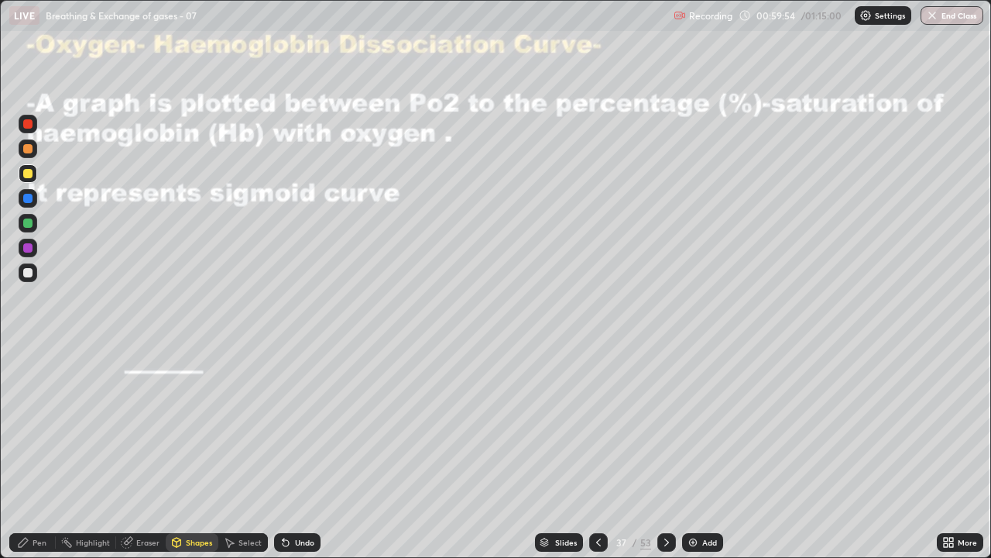
click at [29, 226] on div at bounding box center [27, 222] width 9 height 9
click at [39, 452] on div "Pen" at bounding box center [40, 542] width 14 height 8
click at [193, 452] on div "Shapes" at bounding box center [199, 542] width 26 height 8
click at [140, 452] on div "Eraser" at bounding box center [147, 542] width 23 height 8
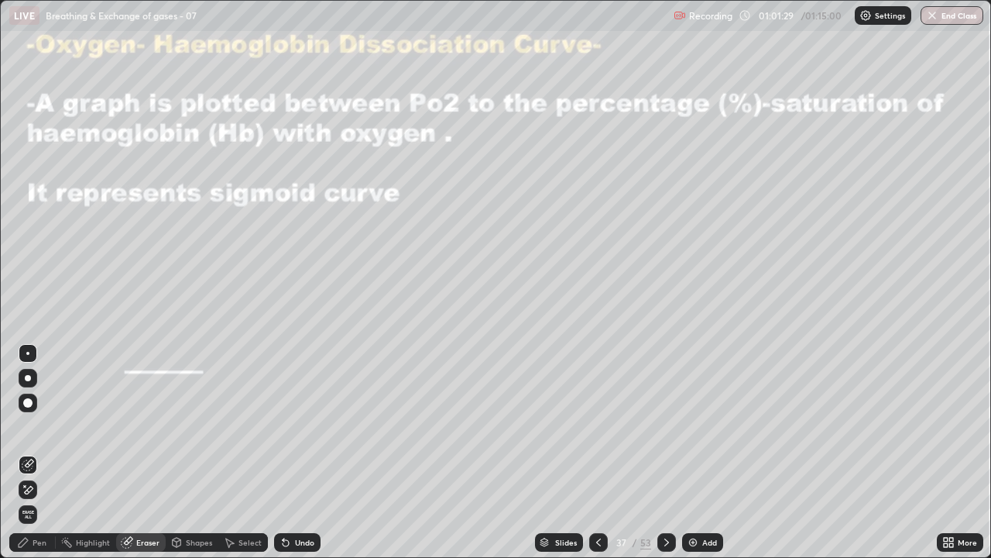
click at [28, 452] on icon at bounding box center [23, 542] width 12 height 12
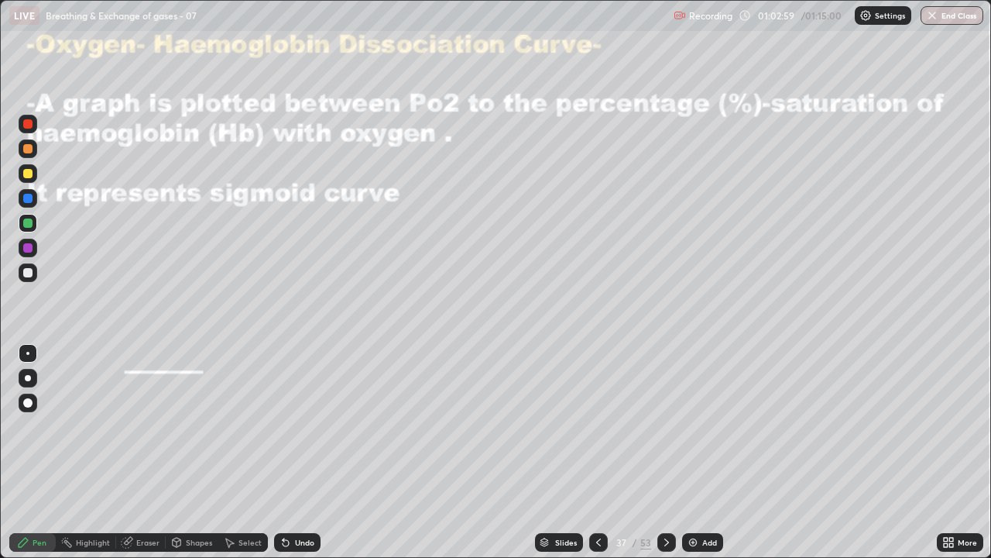
click at [304, 452] on div "Undo" at bounding box center [304, 542] width 19 height 8
click at [29, 273] on div at bounding box center [27, 272] width 9 height 9
click at [283, 452] on icon at bounding box center [286, 543] width 6 height 6
click at [291, 452] on div "Undo" at bounding box center [297, 542] width 46 height 19
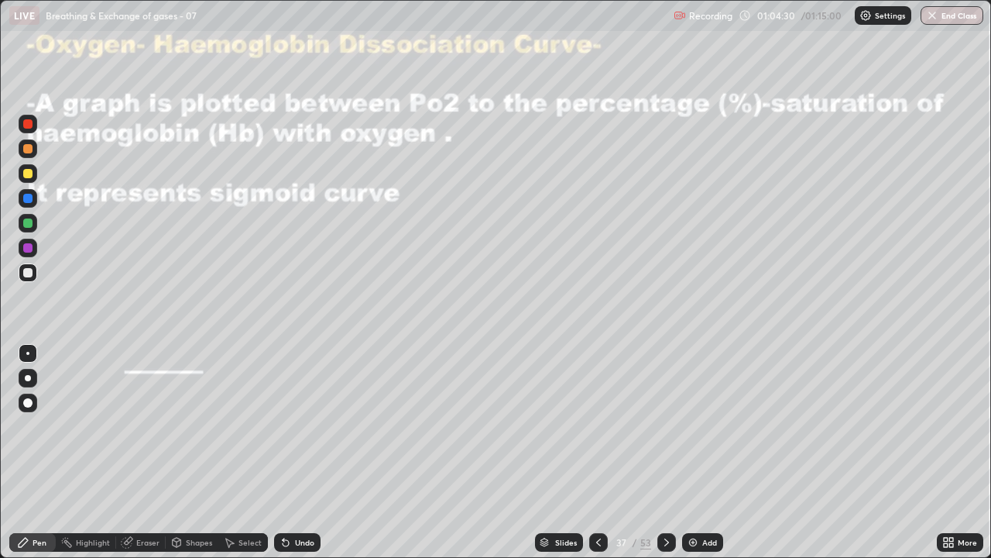
click at [295, 452] on div "Undo" at bounding box center [304, 542] width 19 height 8
click at [25, 247] on div at bounding box center [27, 247] width 9 height 9
click at [937, 14] on img "button" at bounding box center [933, 15] width 12 height 12
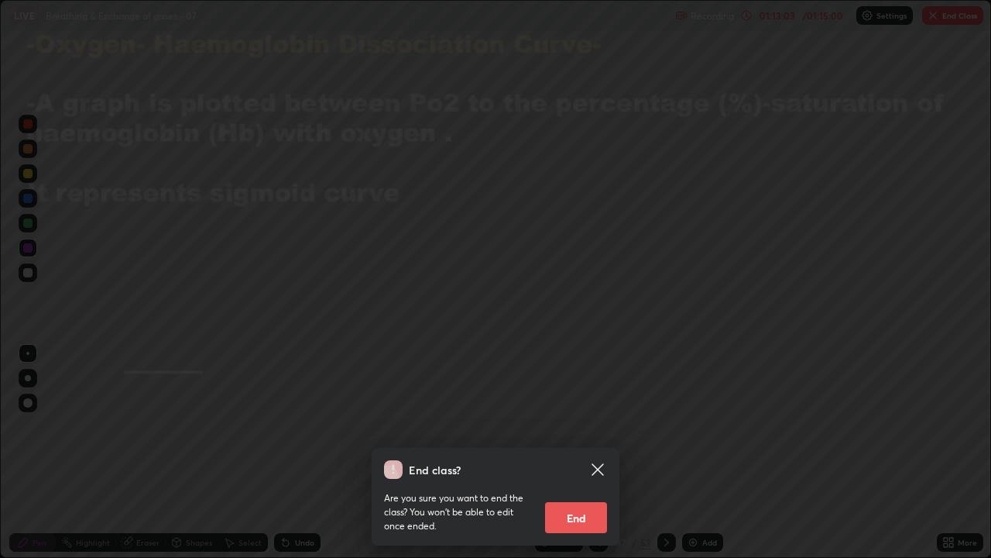
click at [573, 452] on button "End" at bounding box center [576, 517] width 62 height 31
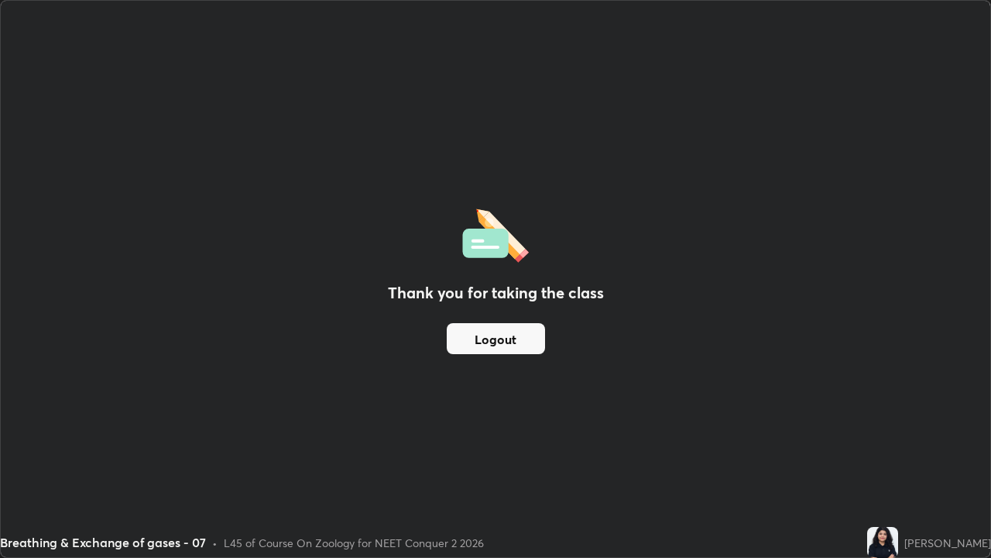
click at [502, 344] on button "Logout" at bounding box center [496, 338] width 98 height 31
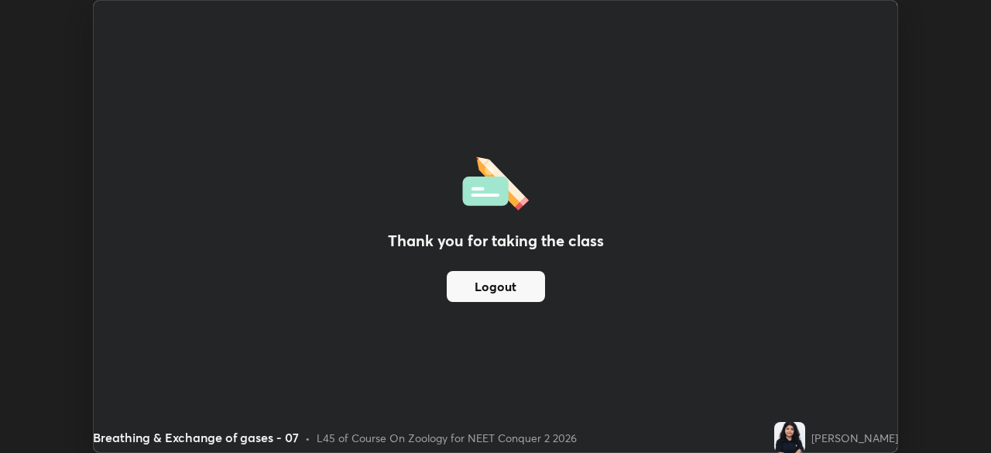
scroll to position [76992, 76453]
